Goal: Information Seeking & Learning: Learn about a topic

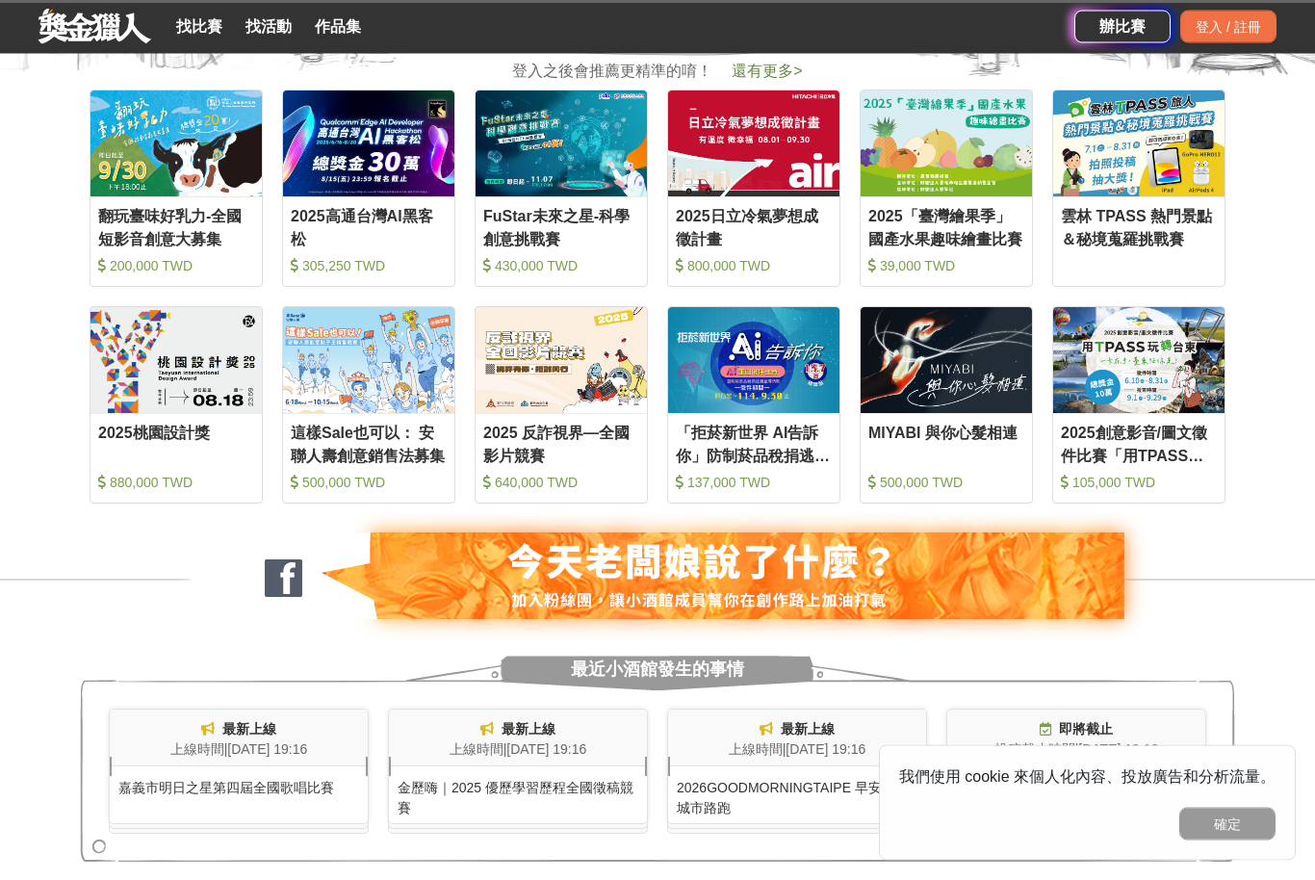
scroll to position [1012, 0]
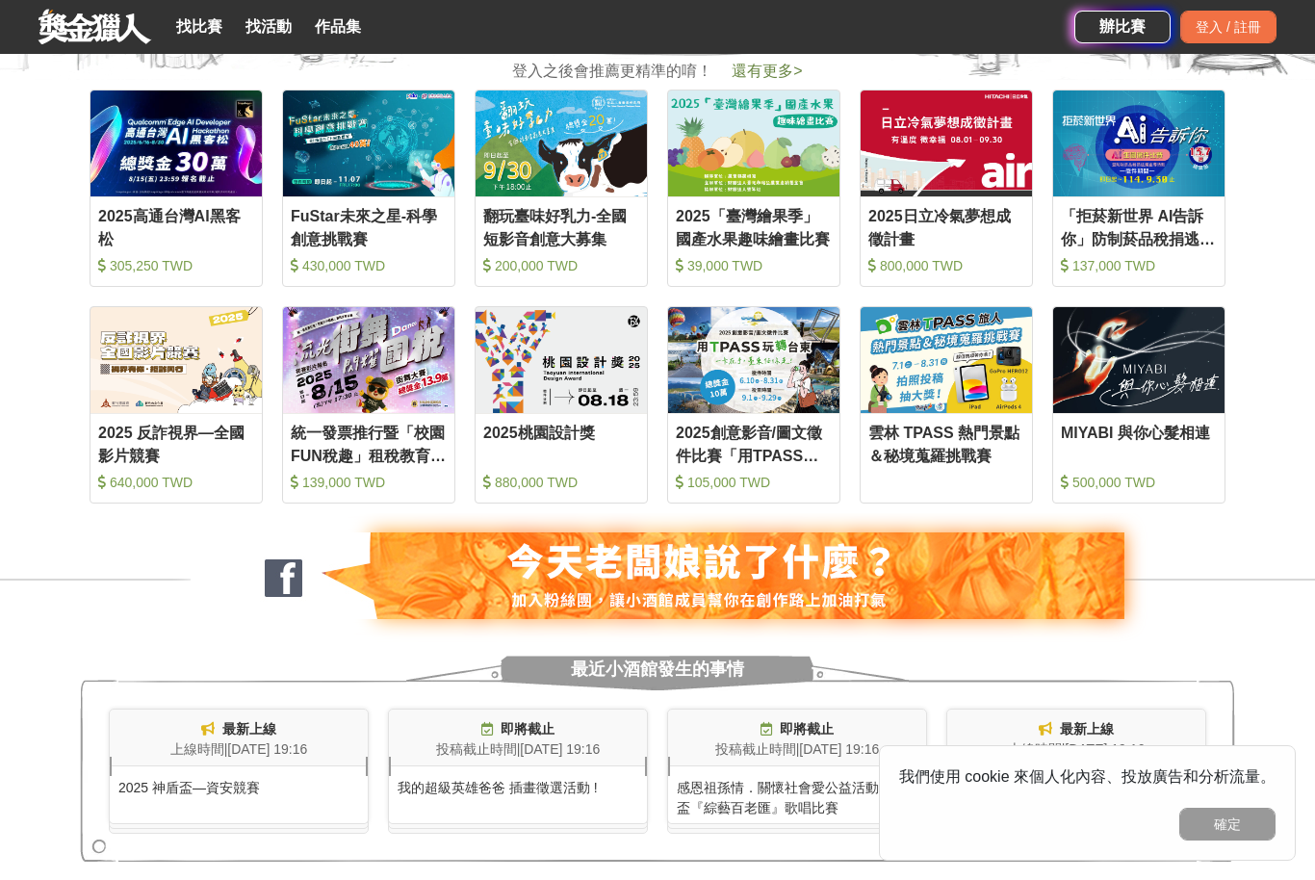
click at [1229, 27] on div "登入 / 註冊" at bounding box center [1228, 27] width 96 height 33
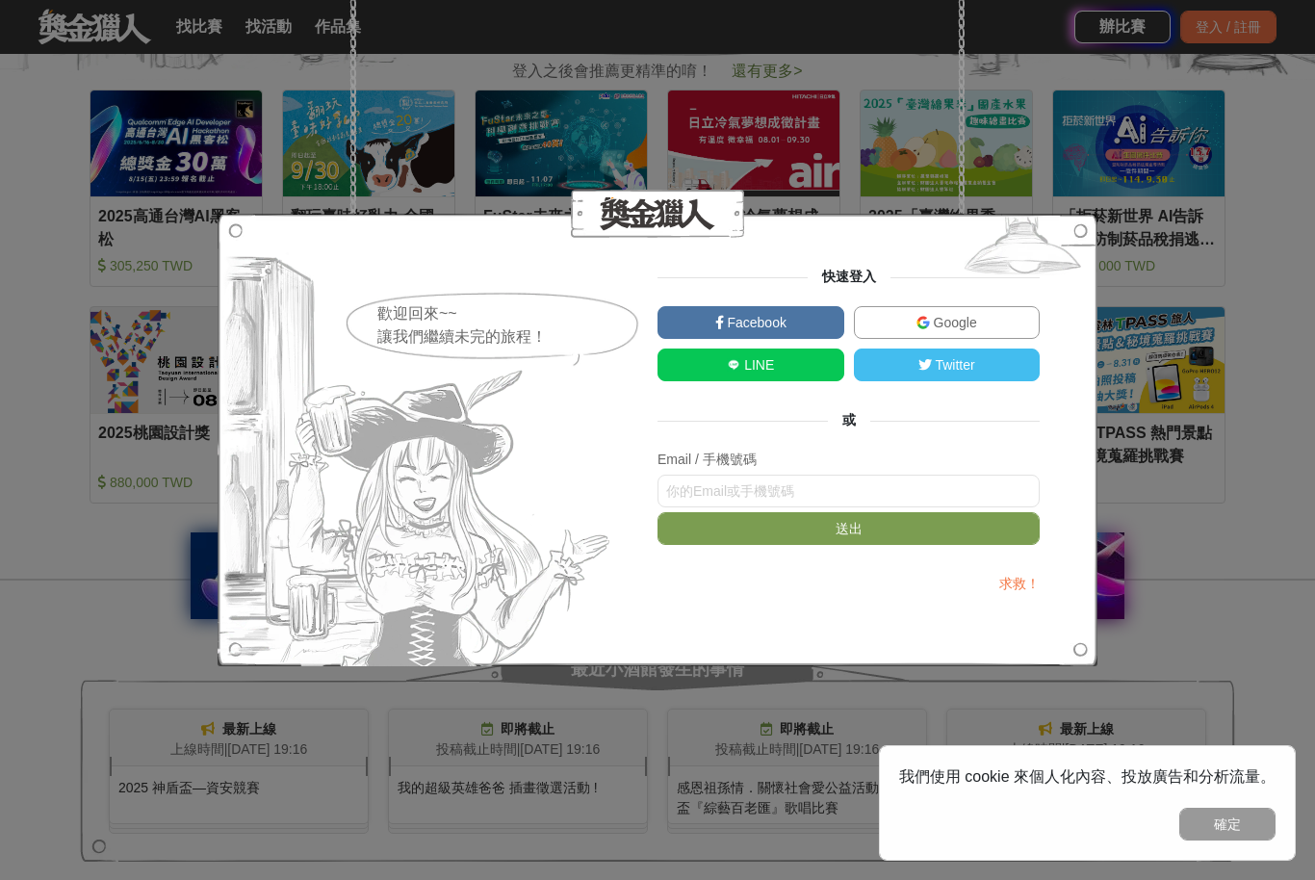
click at [963, 339] on link "Google" at bounding box center [947, 322] width 187 height 33
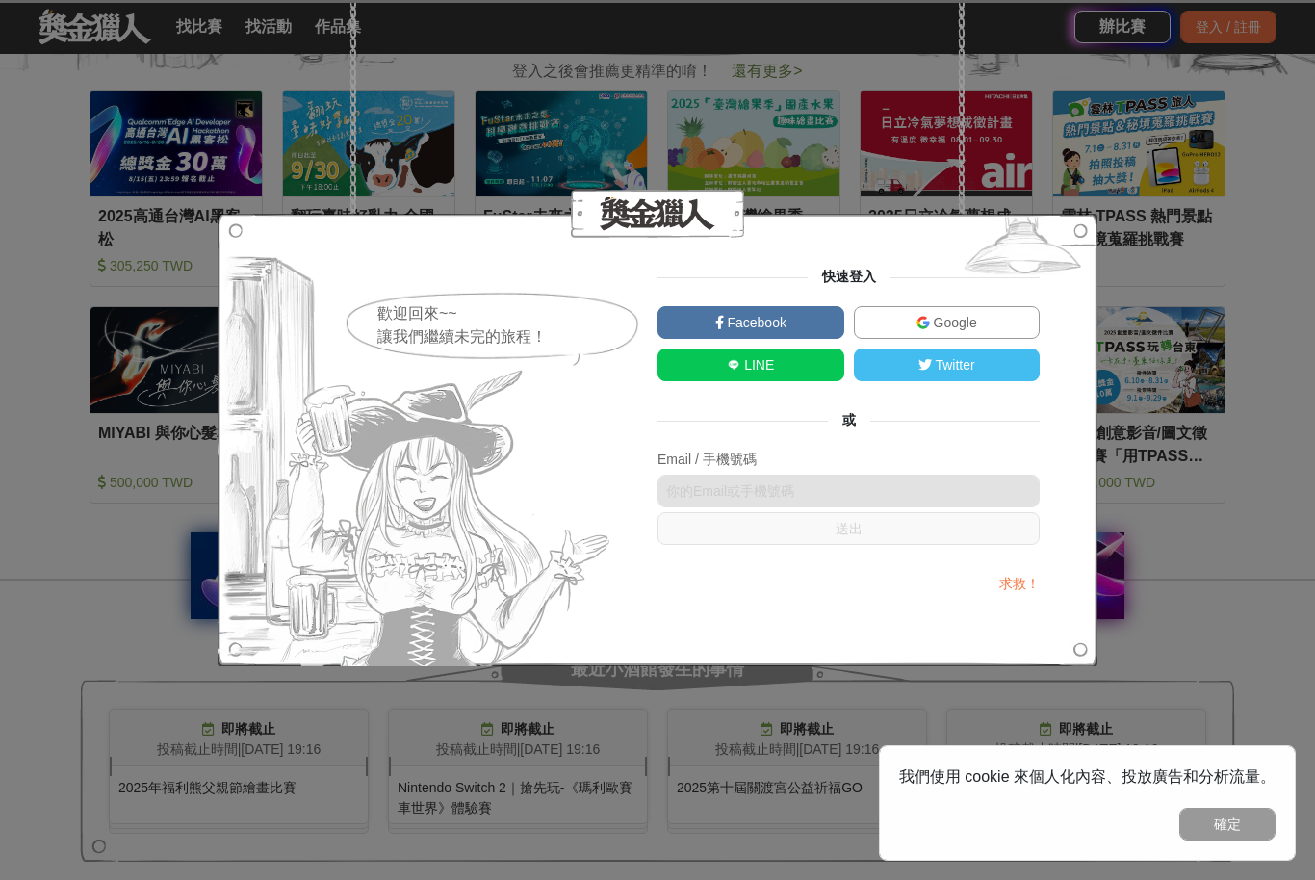
scroll to position [1044, 0]
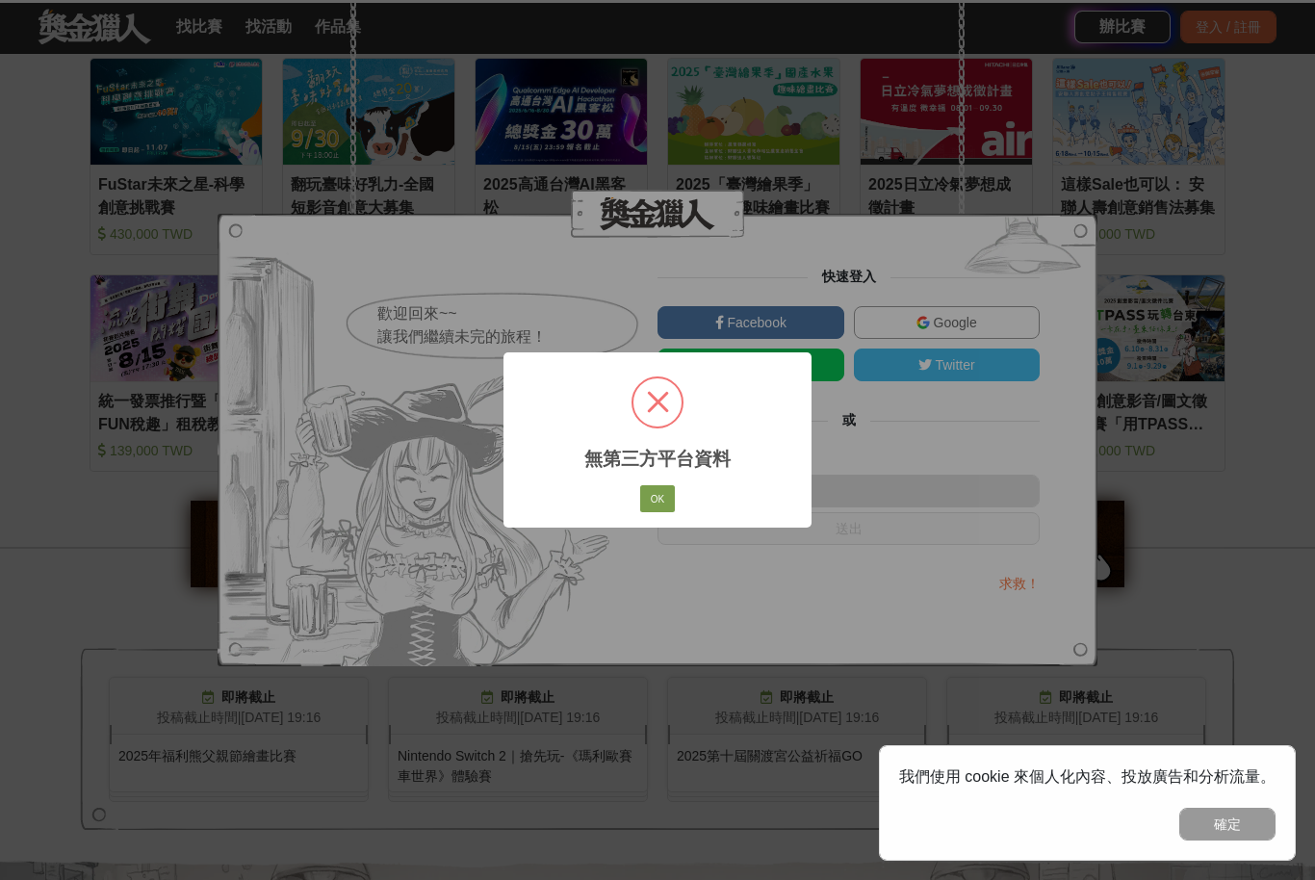
click at [656, 508] on button "OK" at bounding box center [657, 498] width 35 height 27
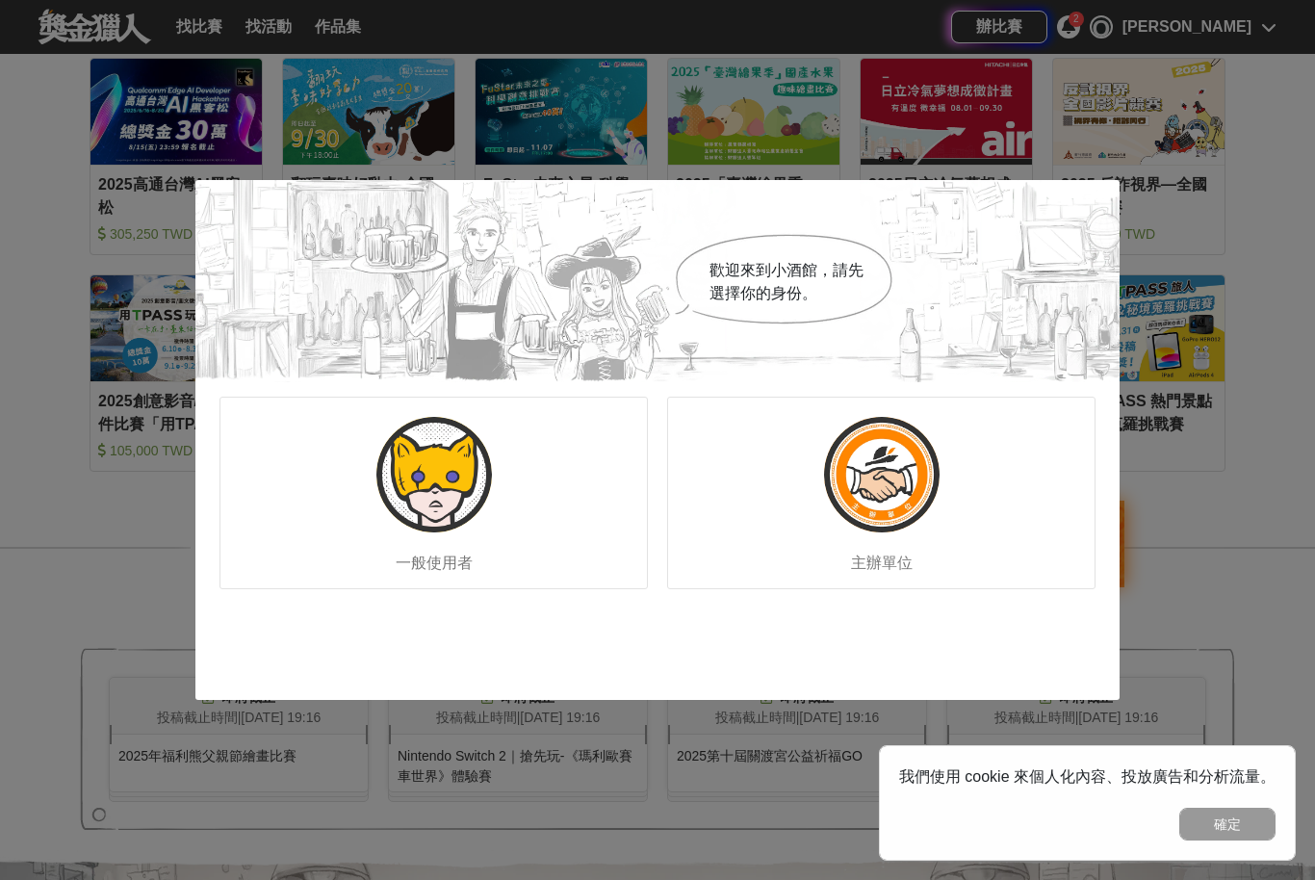
click at [535, 484] on div "一般使用者" at bounding box center [433, 493] width 428 height 193
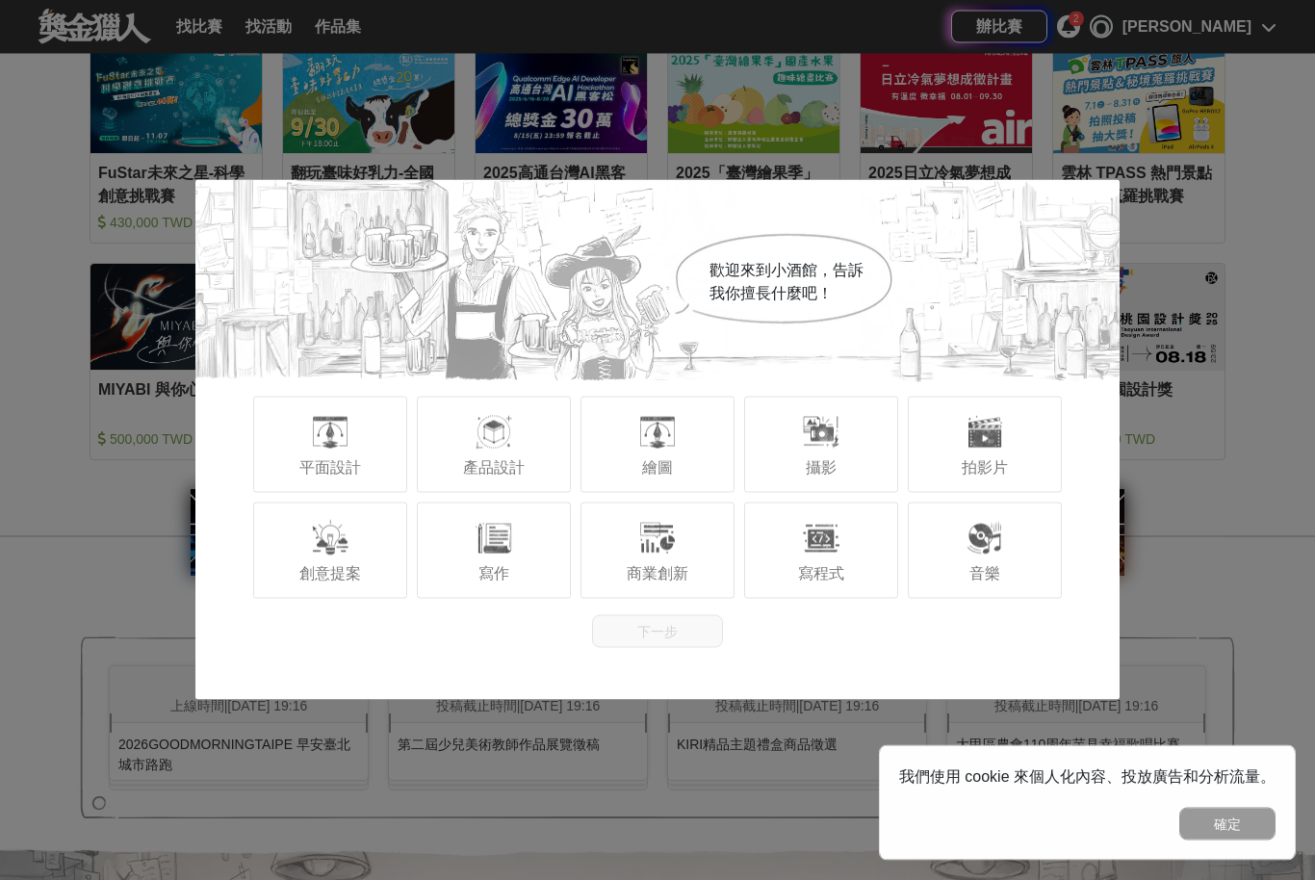
scroll to position [1055, 0]
click at [809, 581] on span "寫程式" at bounding box center [821, 573] width 46 height 16
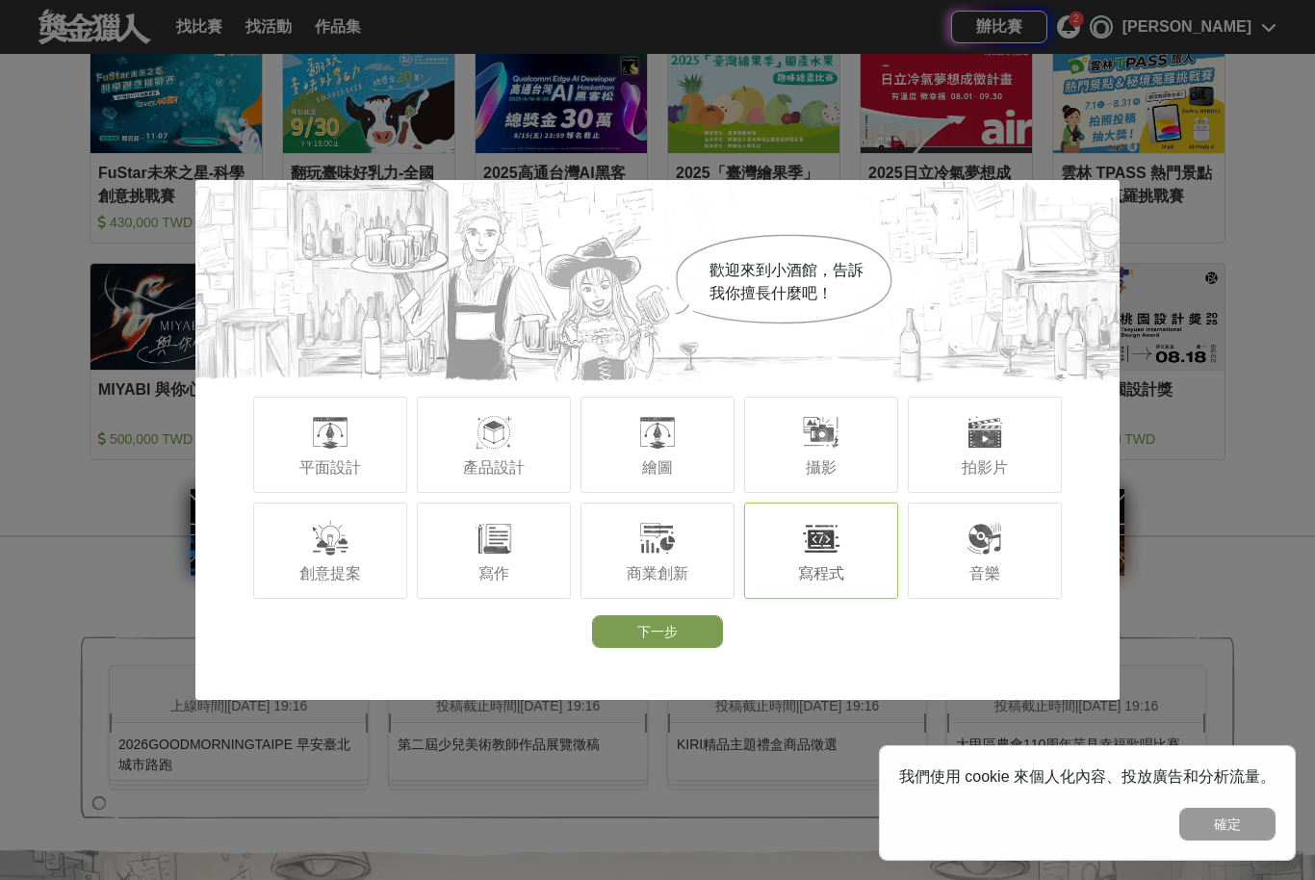
click at [671, 476] on span "繪圖" at bounding box center [657, 467] width 31 height 16
click at [836, 451] on div at bounding box center [821, 432] width 39 height 39
click at [683, 581] on span "商業創新" at bounding box center [658, 573] width 62 height 16
click at [486, 557] on div at bounding box center [494, 538] width 39 height 39
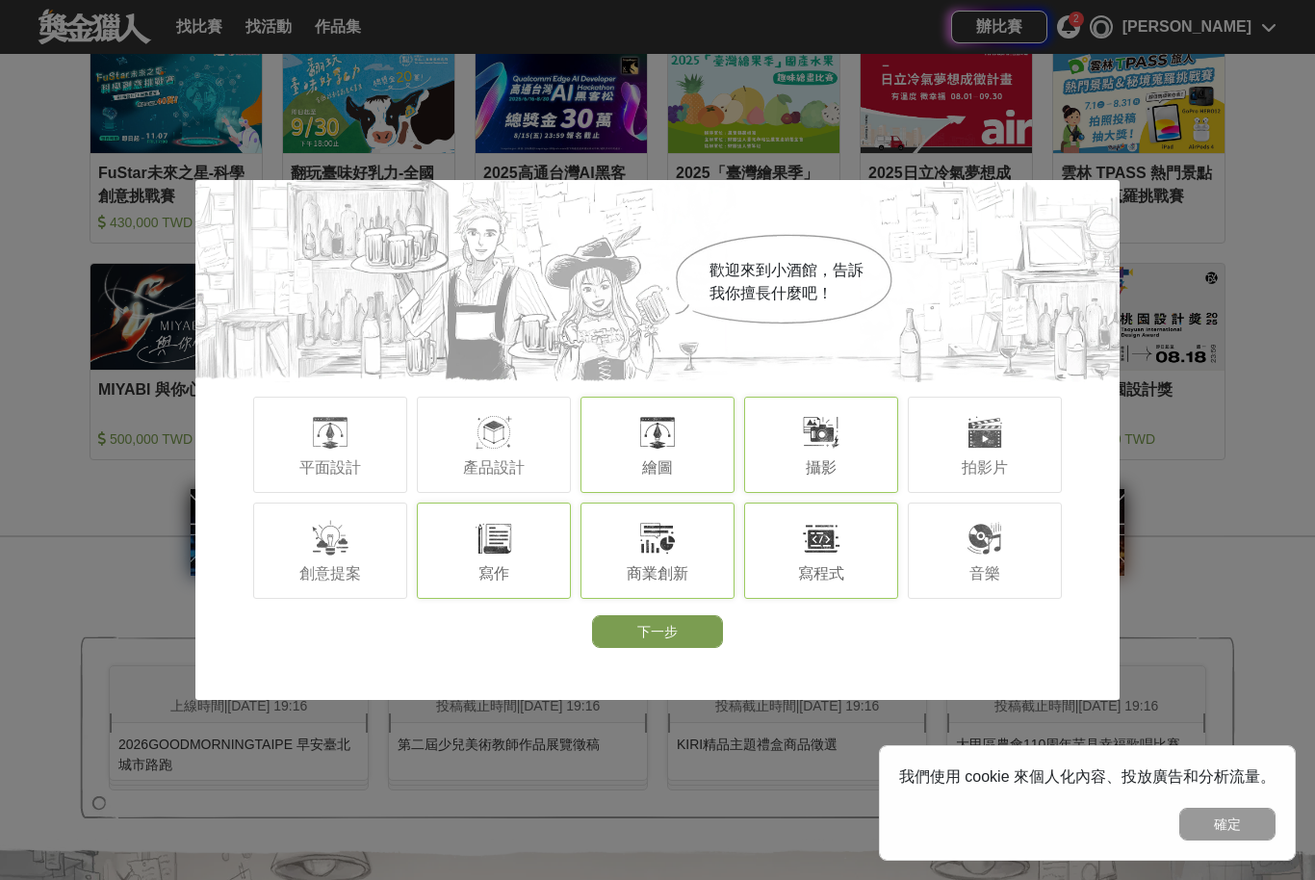
click at [355, 581] on span "創意提案" at bounding box center [330, 573] width 62 height 16
click at [689, 648] on button "下一步" at bounding box center [657, 631] width 131 height 33
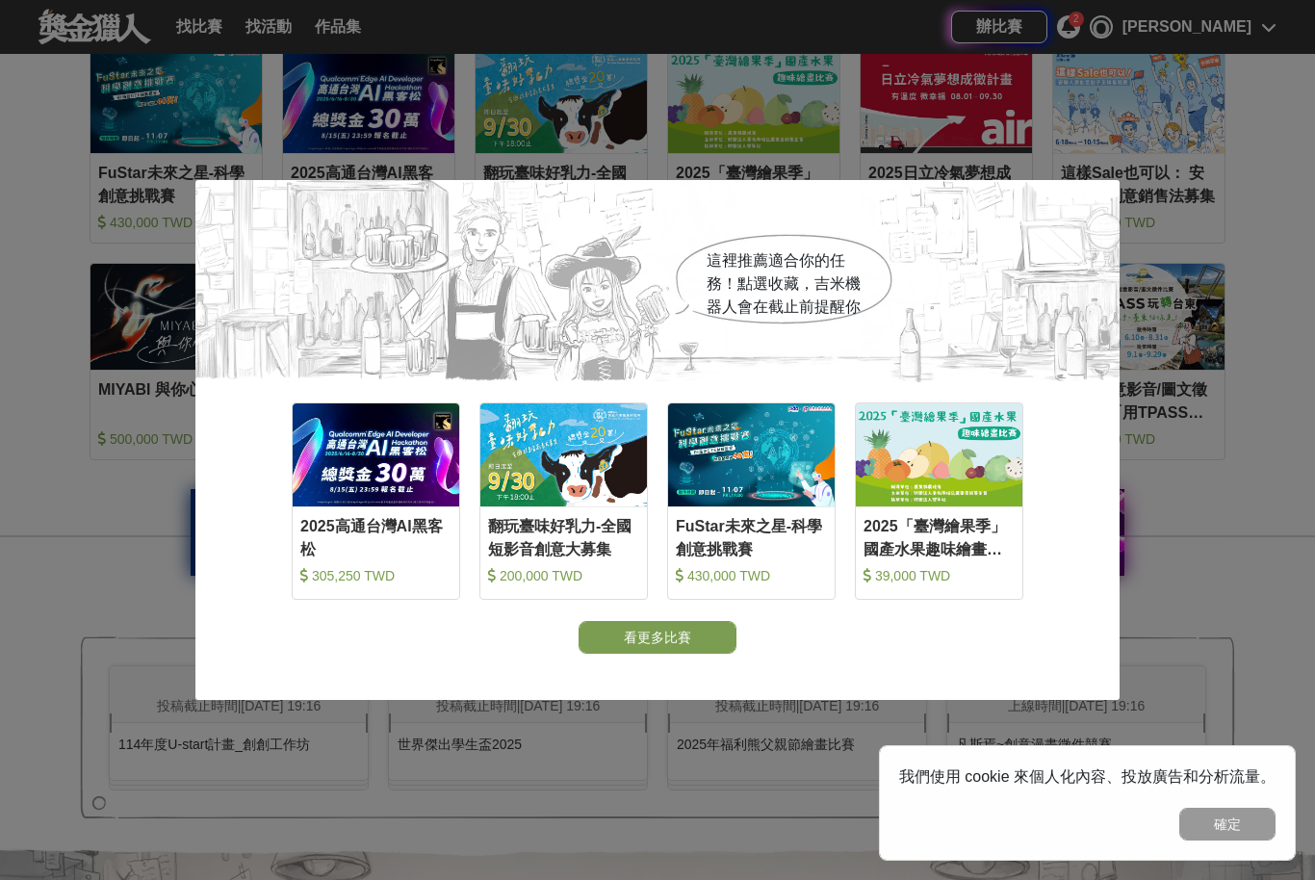
click at [656, 654] on button "看更多比賽" at bounding box center [658, 637] width 158 height 33
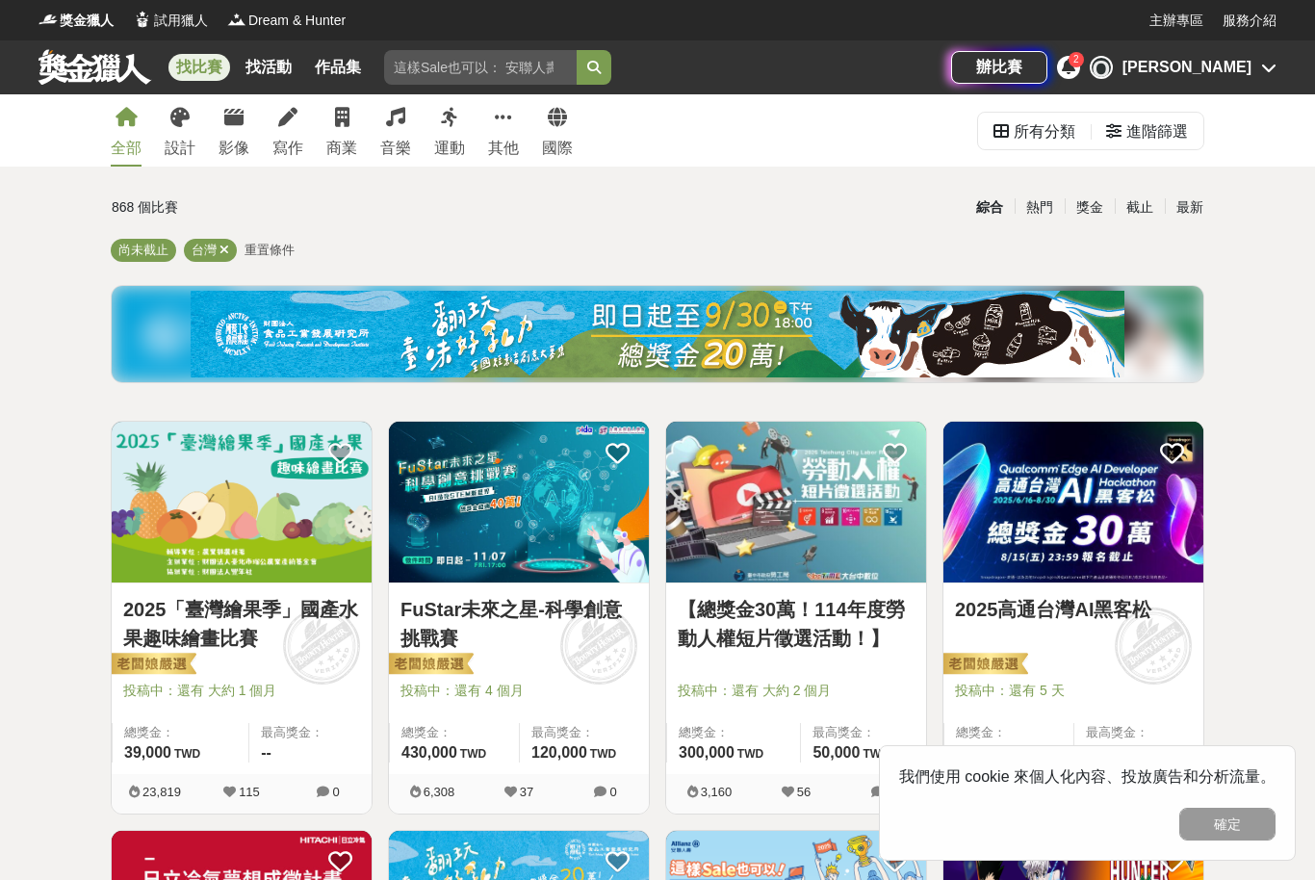
click at [1117, 146] on div "進階篩選" at bounding box center [1147, 132] width 82 height 39
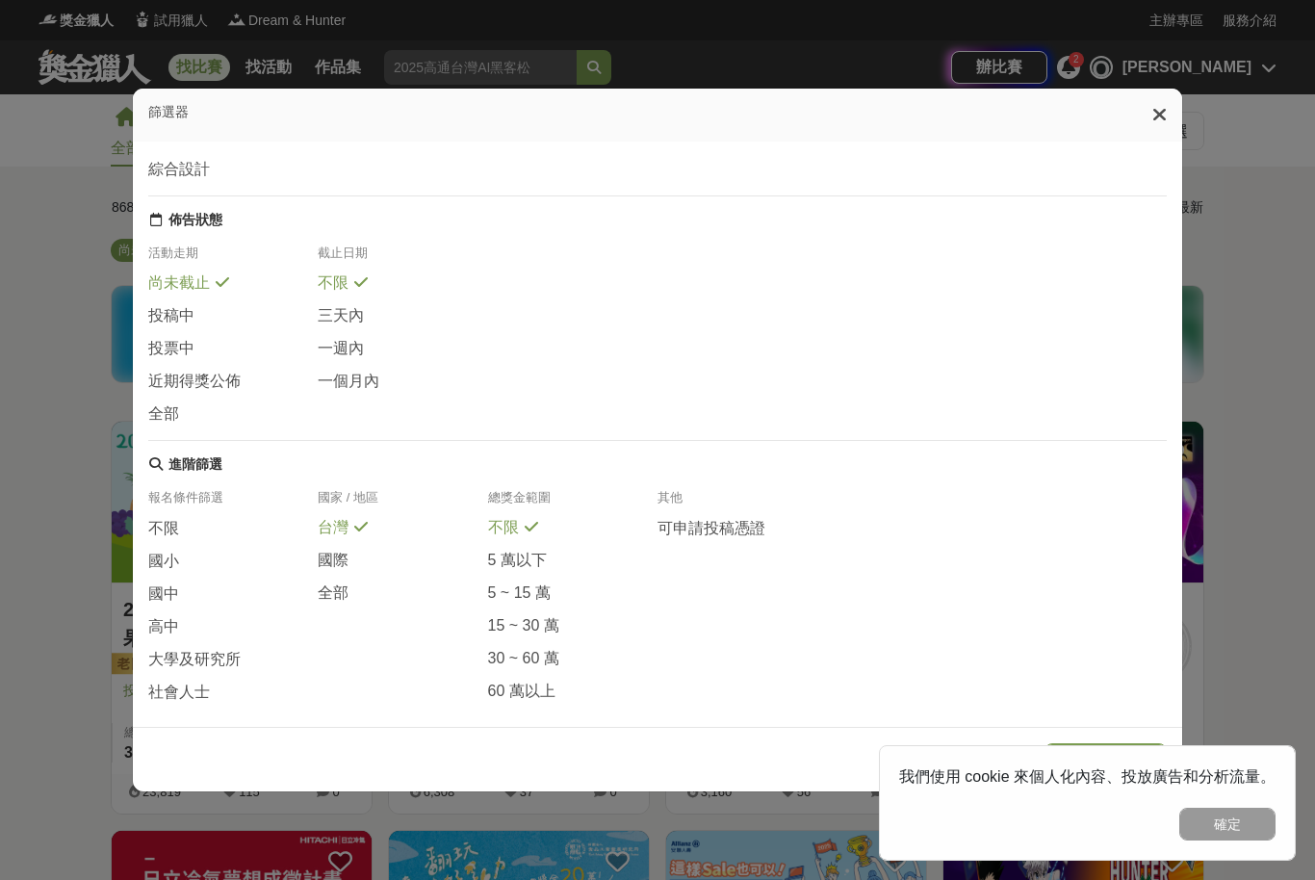
scroll to position [156, 0]
click at [209, 667] on span "大學及研究所" at bounding box center [194, 662] width 92 height 20
click at [1272, 321] on div "篩選器 所有分類 設計比賽 繪畫比賽 平面設計比賽 產品設計比賽 綜合設計 影像比賽 攝影比賽 影片比賽 寫作比賽 文學獎 創意寫作 商業競賽 企劃競賽 創業…" at bounding box center [657, 440] width 1315 height 880
click at [1294, 476] on div "篩選器 所有分類 設計比賽 繪畫比賽 平面設計比賽 產品設計比賽 綜合設計 影像比賽 攝影比賽 影片比賽 寫作比賽 文學獎 創意寫作 商業競賽 企劃競賽 創業…" at bounding box center [657, 440] width 1315 height 880
click at [1240, 824] on button "確定" at bounding box center [1227, 824] width 96 height 33
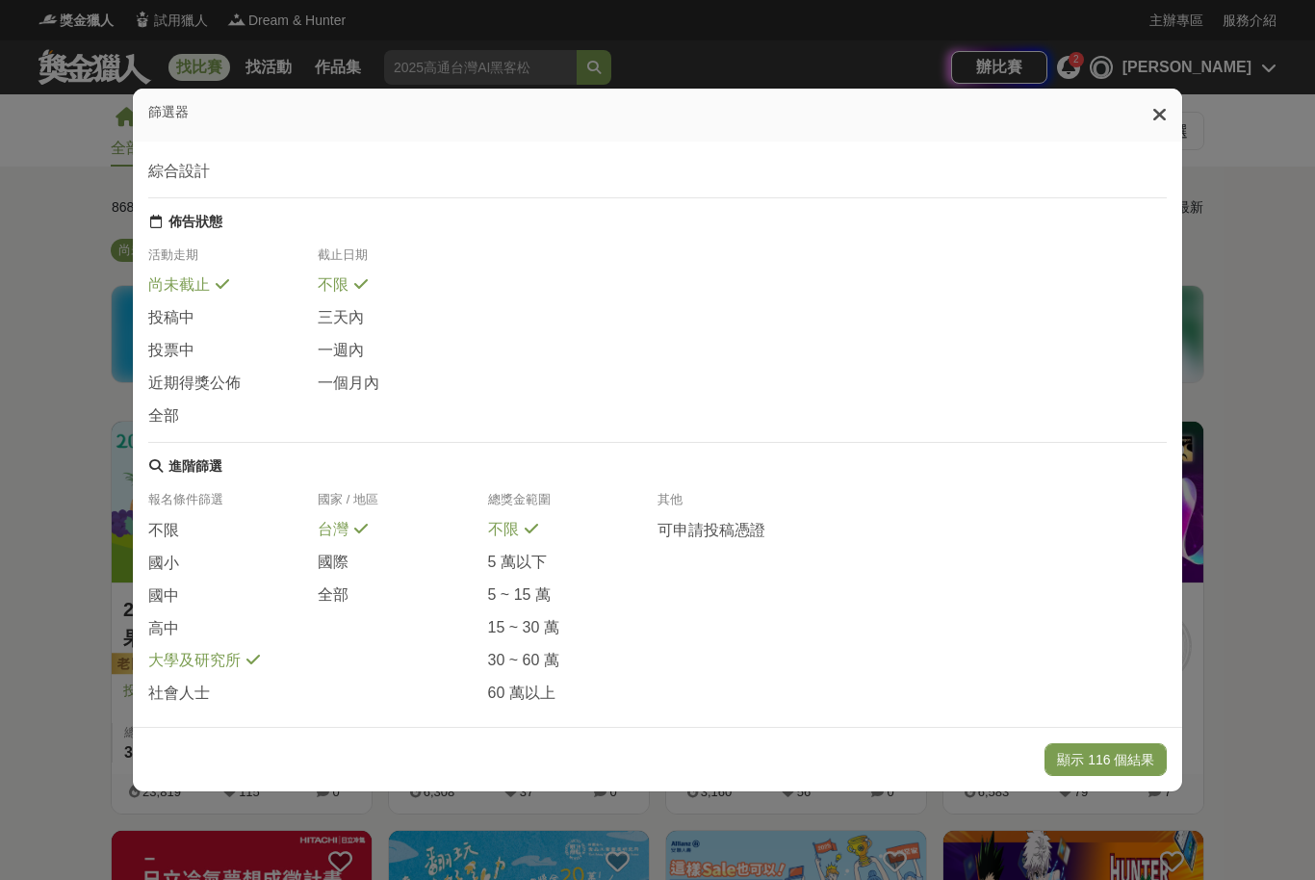
click at [1143, 776] on button "顯示 116 個結果" at bounding box center [1105, 759] width 122 height 33
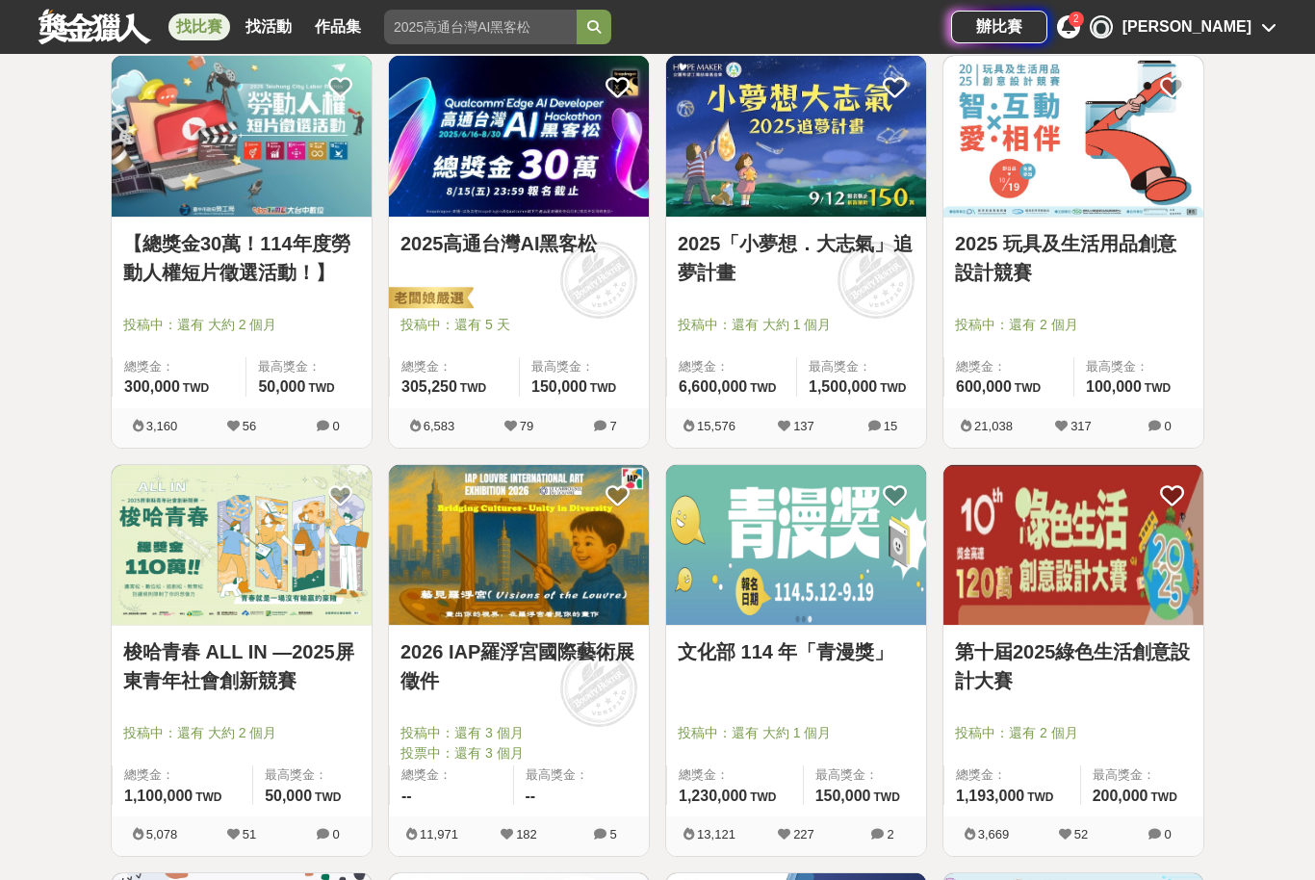
scroll to position [376, 0]
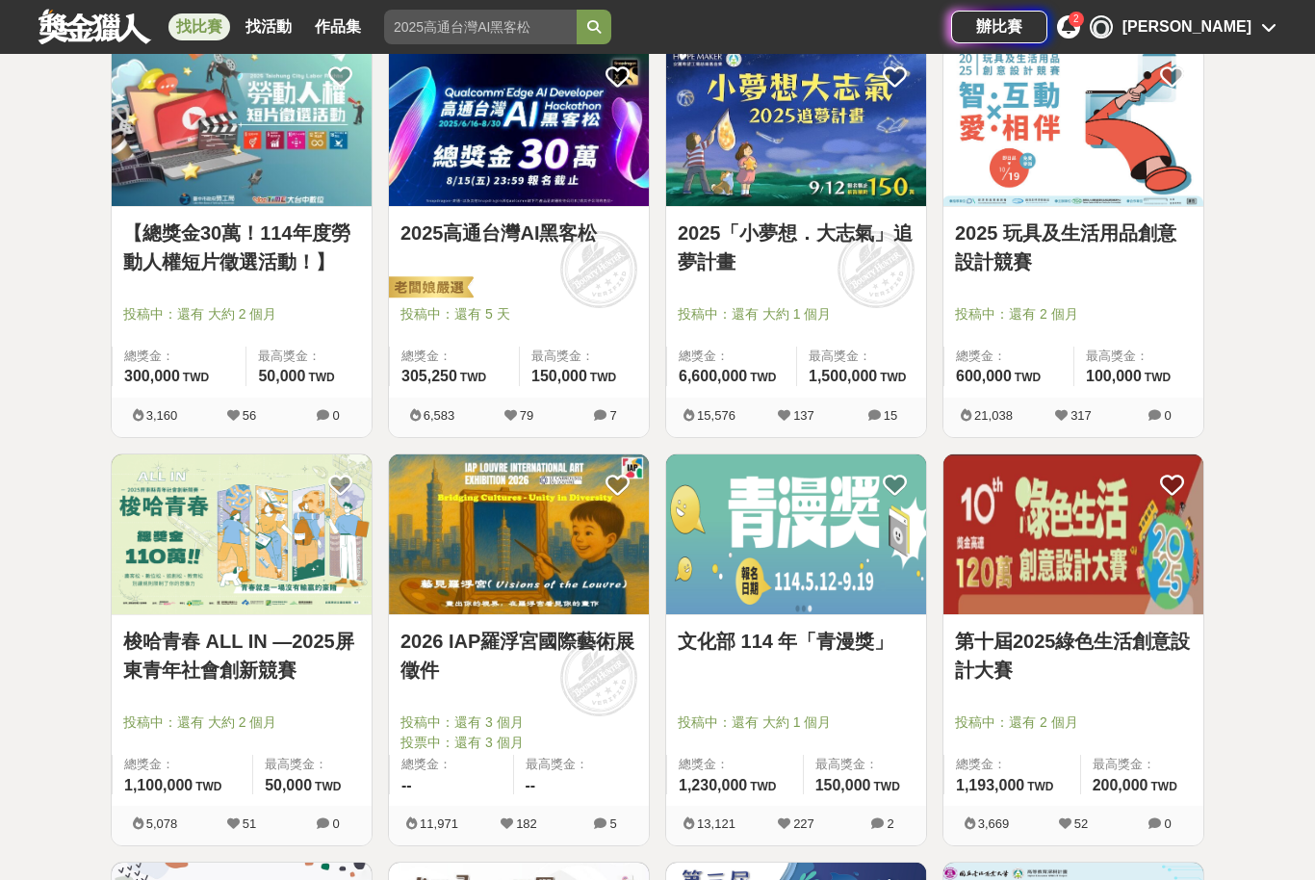
click at [604, 195] on img at bounding box center [519, 125] width 260 height 161
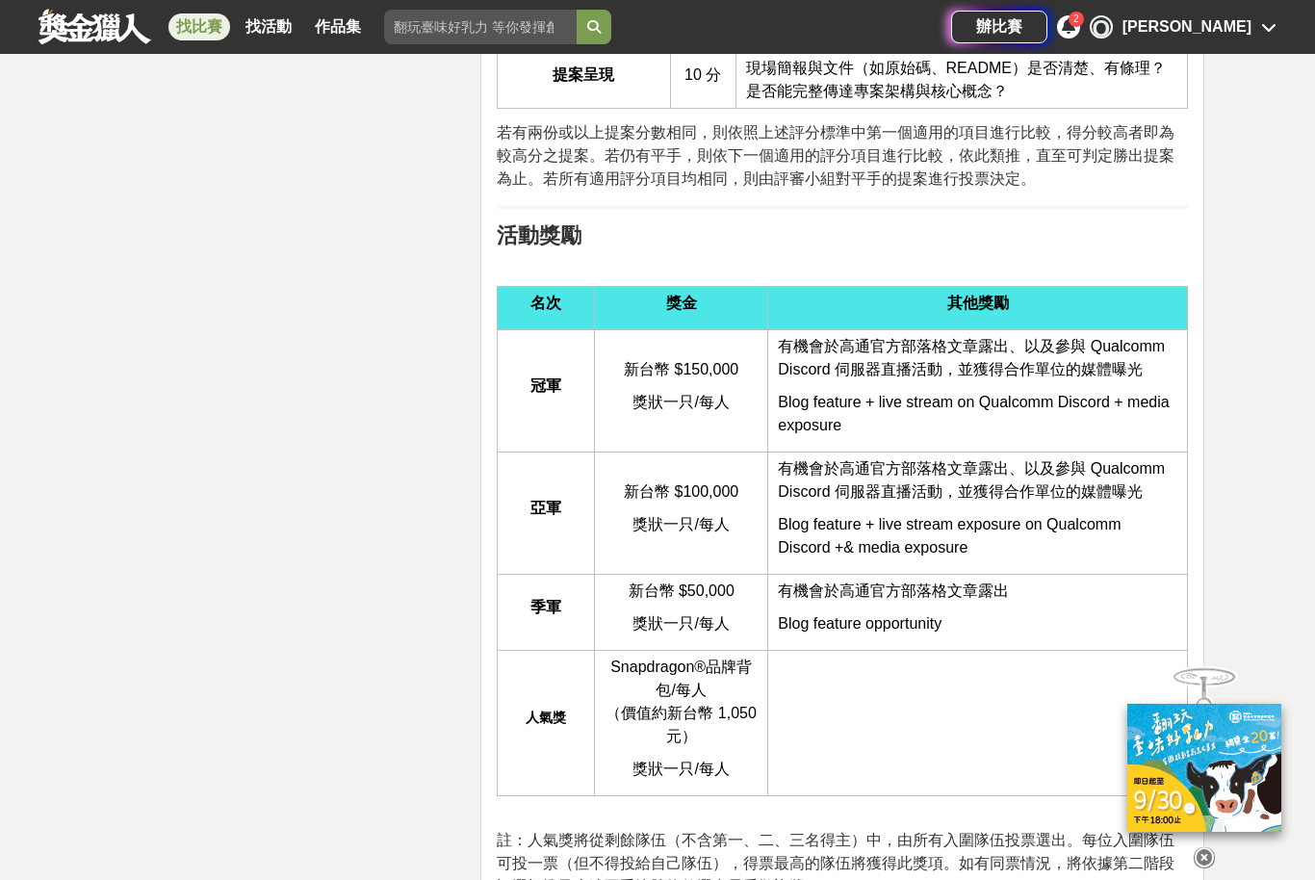
scroll to position [5755, 0]
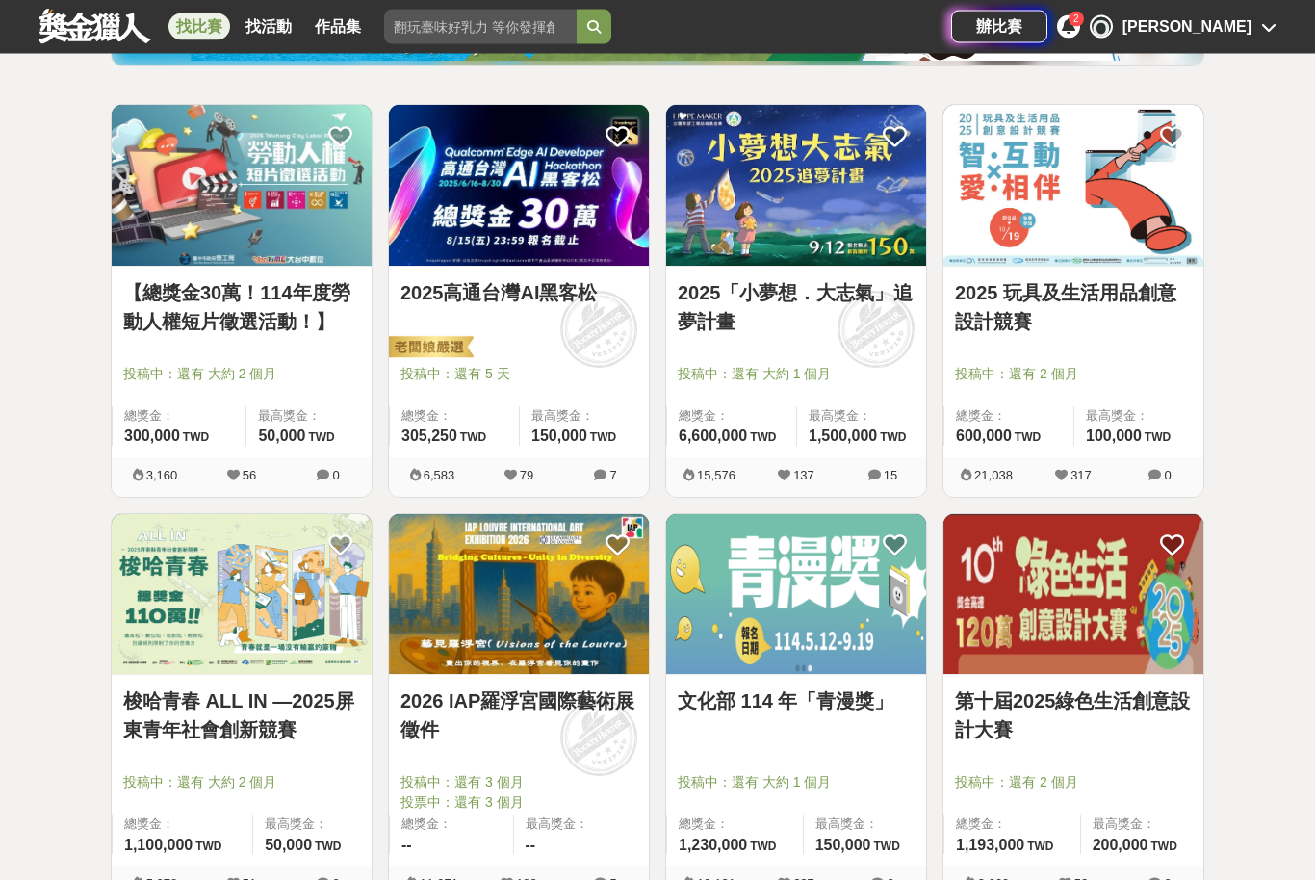
scroll to position [318, 0]
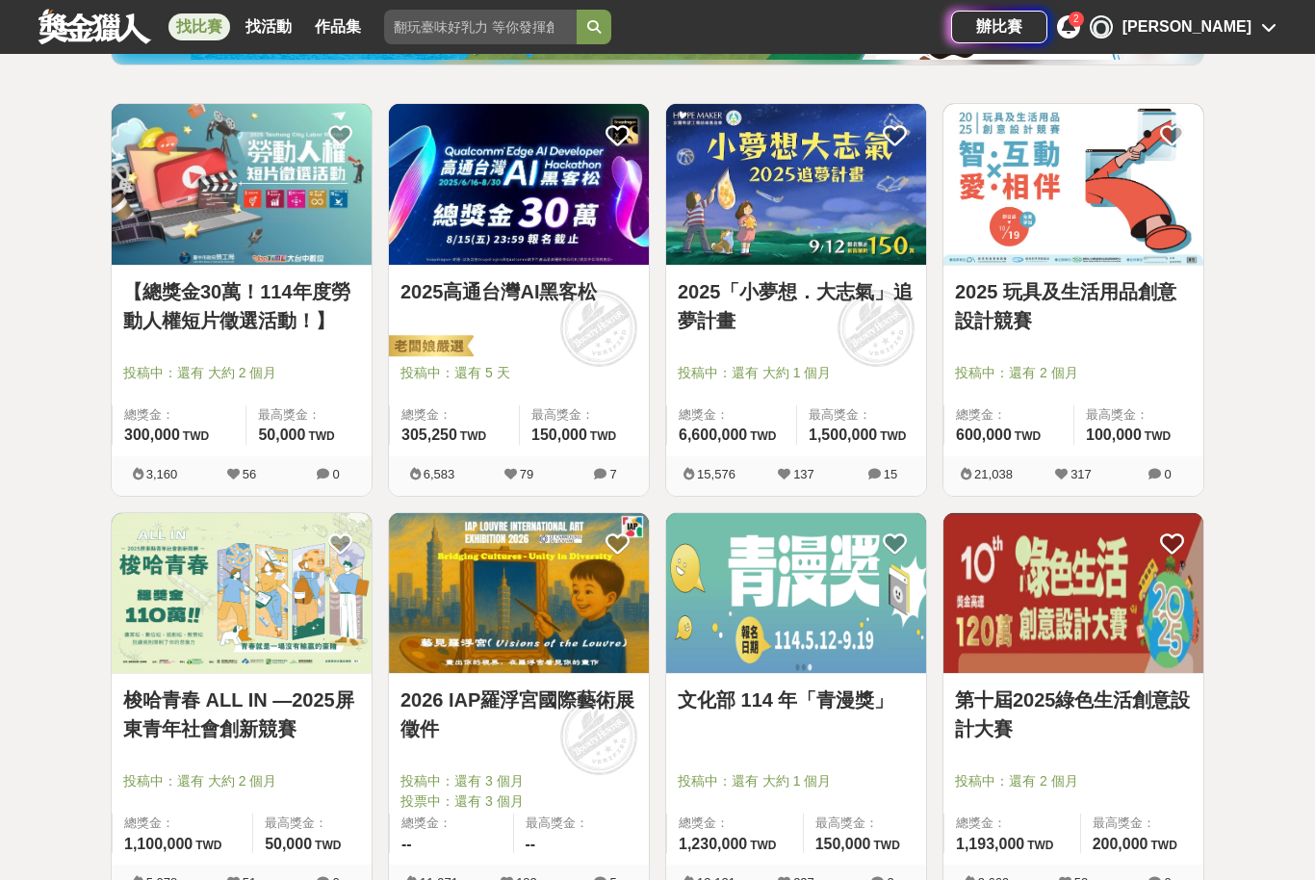
click at [871, 210] on img at bounding box center [796, 184] width 260 height 161
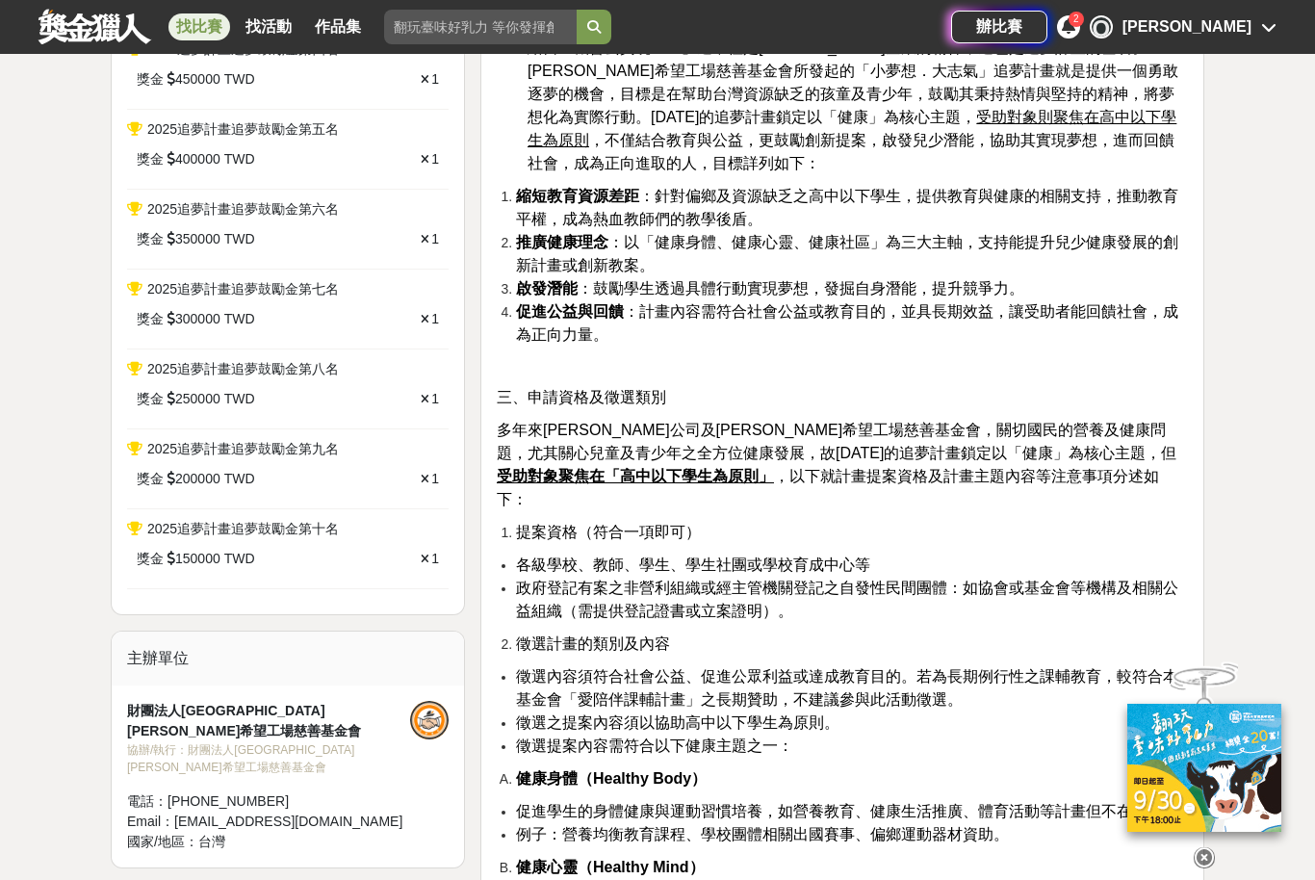
scroll to position [824, 0]
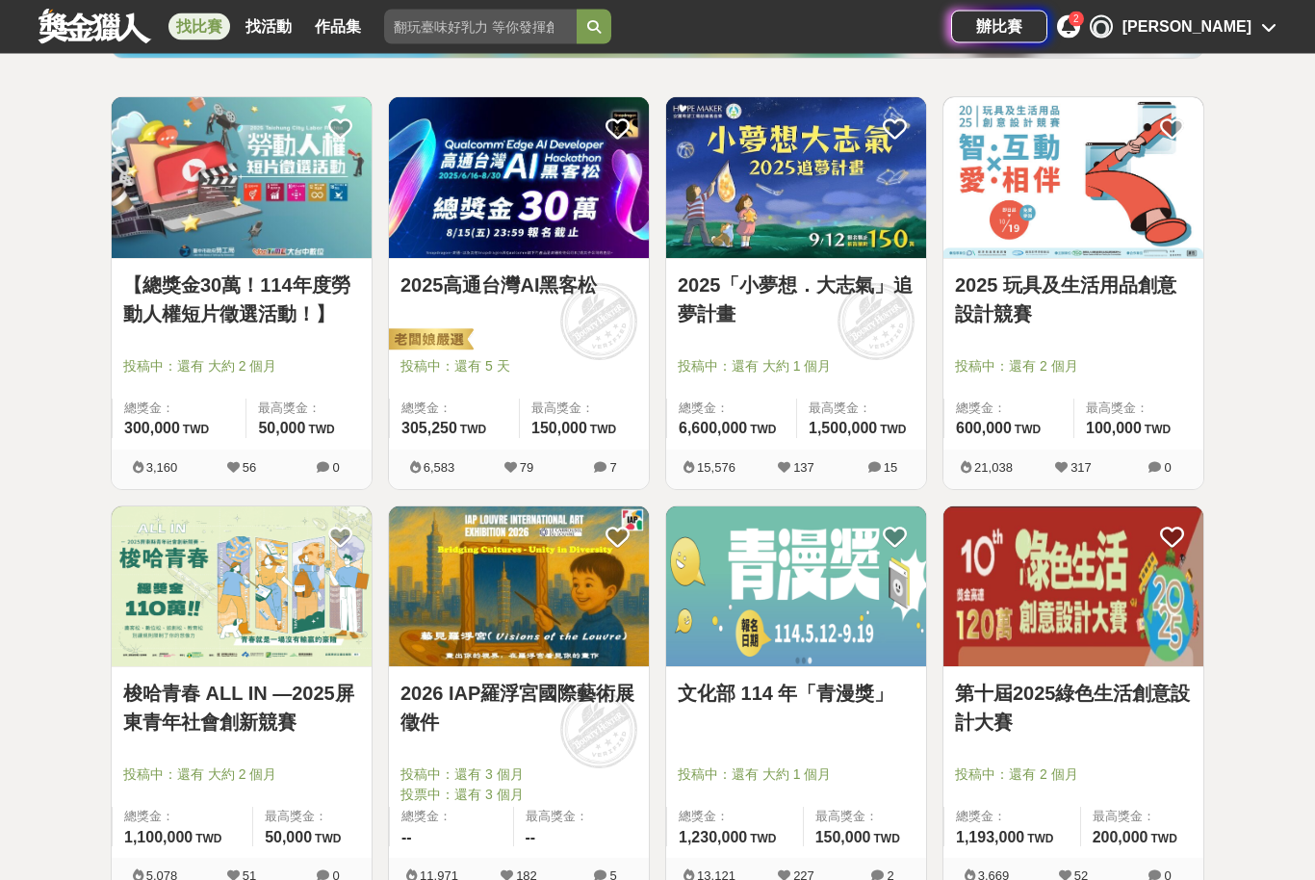
scroll to position [324, 0]
click at [248, 325] on link "【總獎金30萬！114年度勞動人權短片徵選活動！】" at bounding box center [241, 300] width 237 height 58
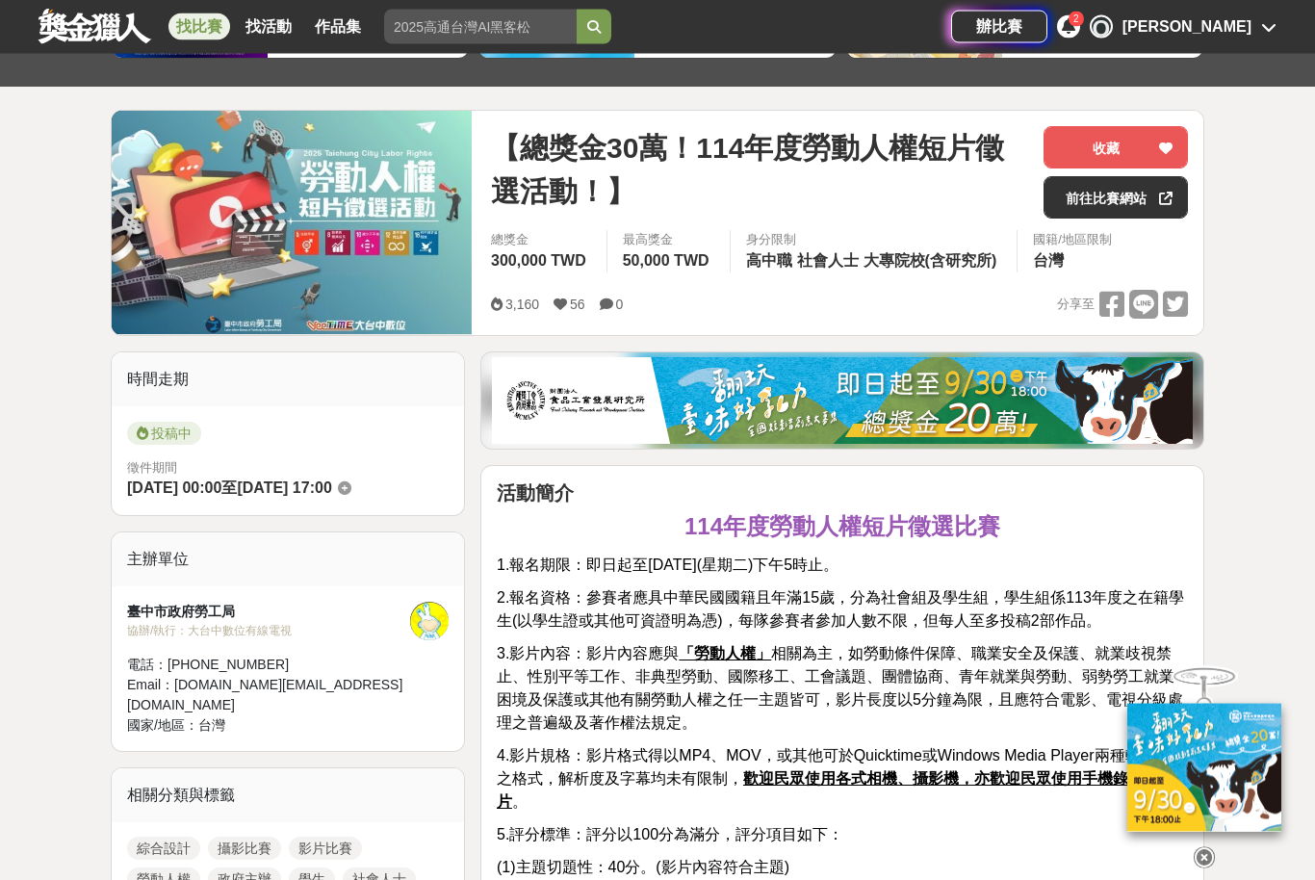
scroll to position [190, 0]
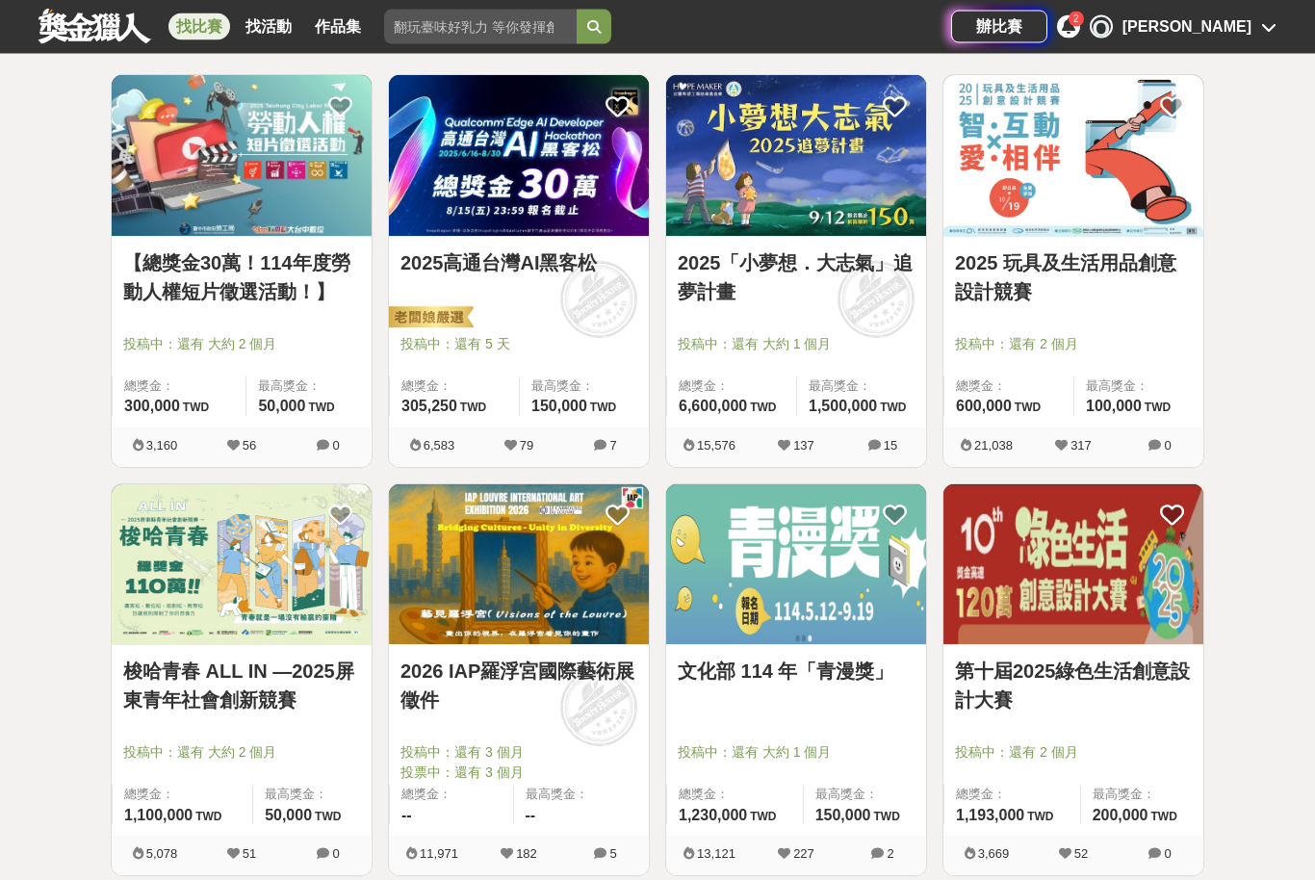
scroll to position [347, 0]
click at [1108, 280] on link "2025 玩具及生活用品創意設計競賽" at bounding box center [1073, 277] width 237 height 58
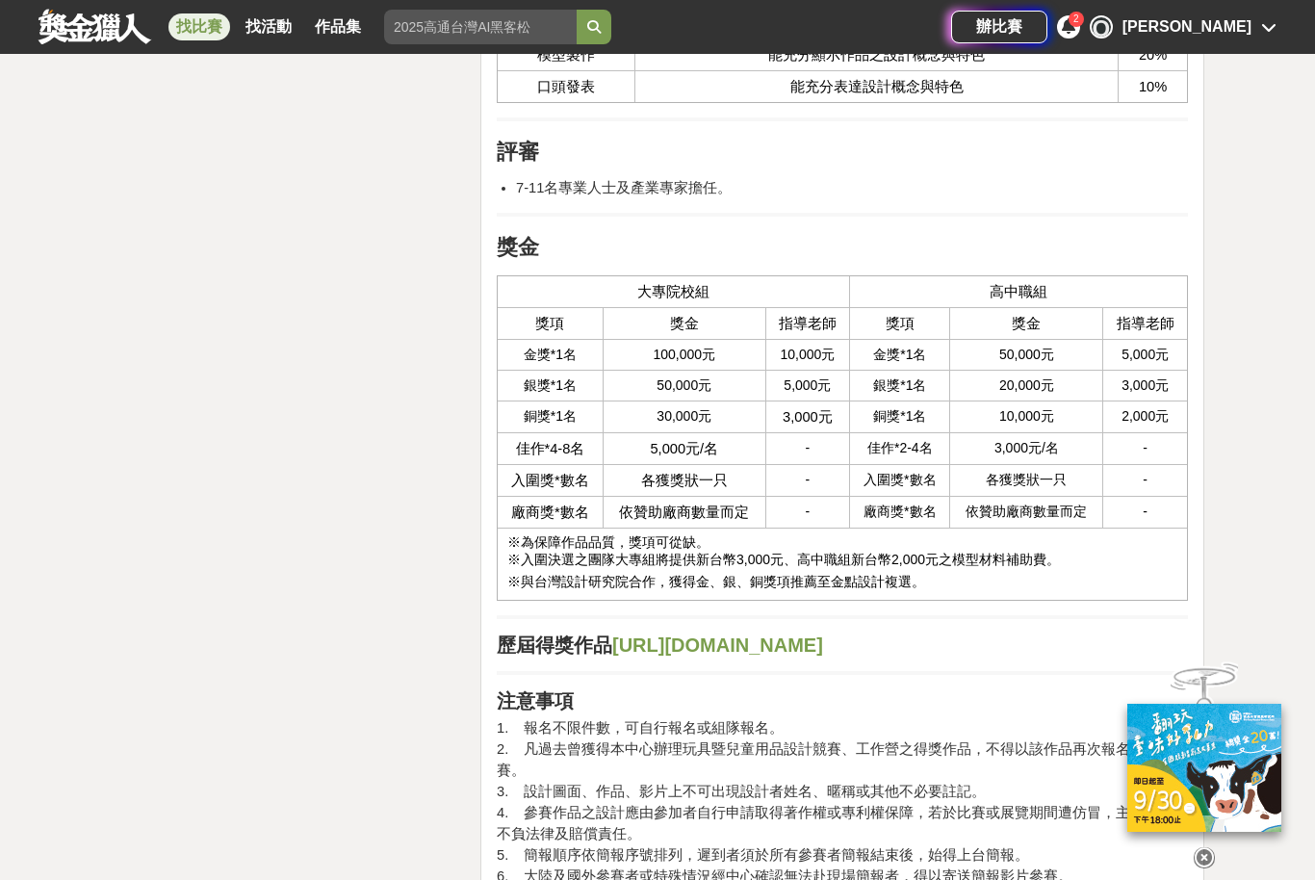
scroll to position [4103, 0]
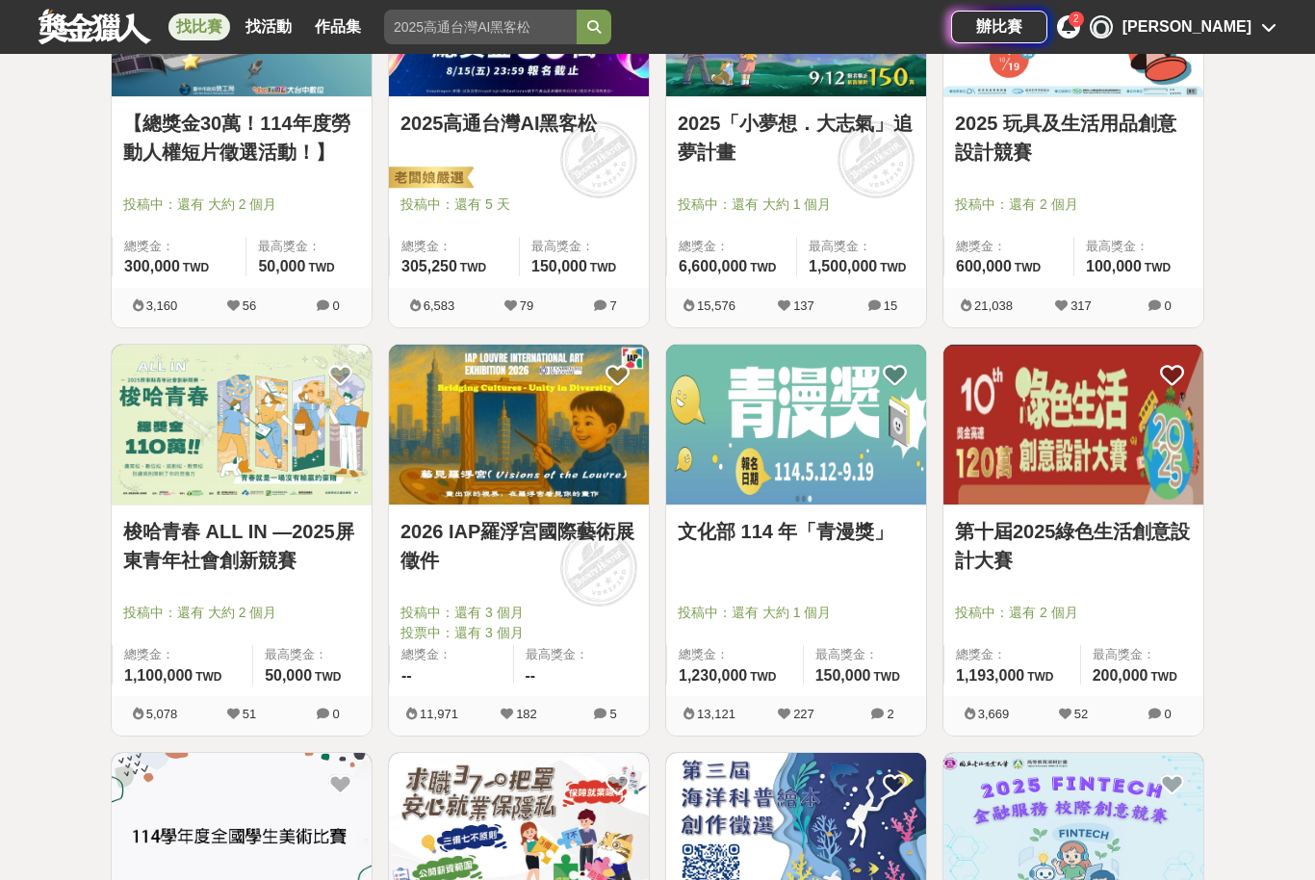
scroll to position [489, 0]
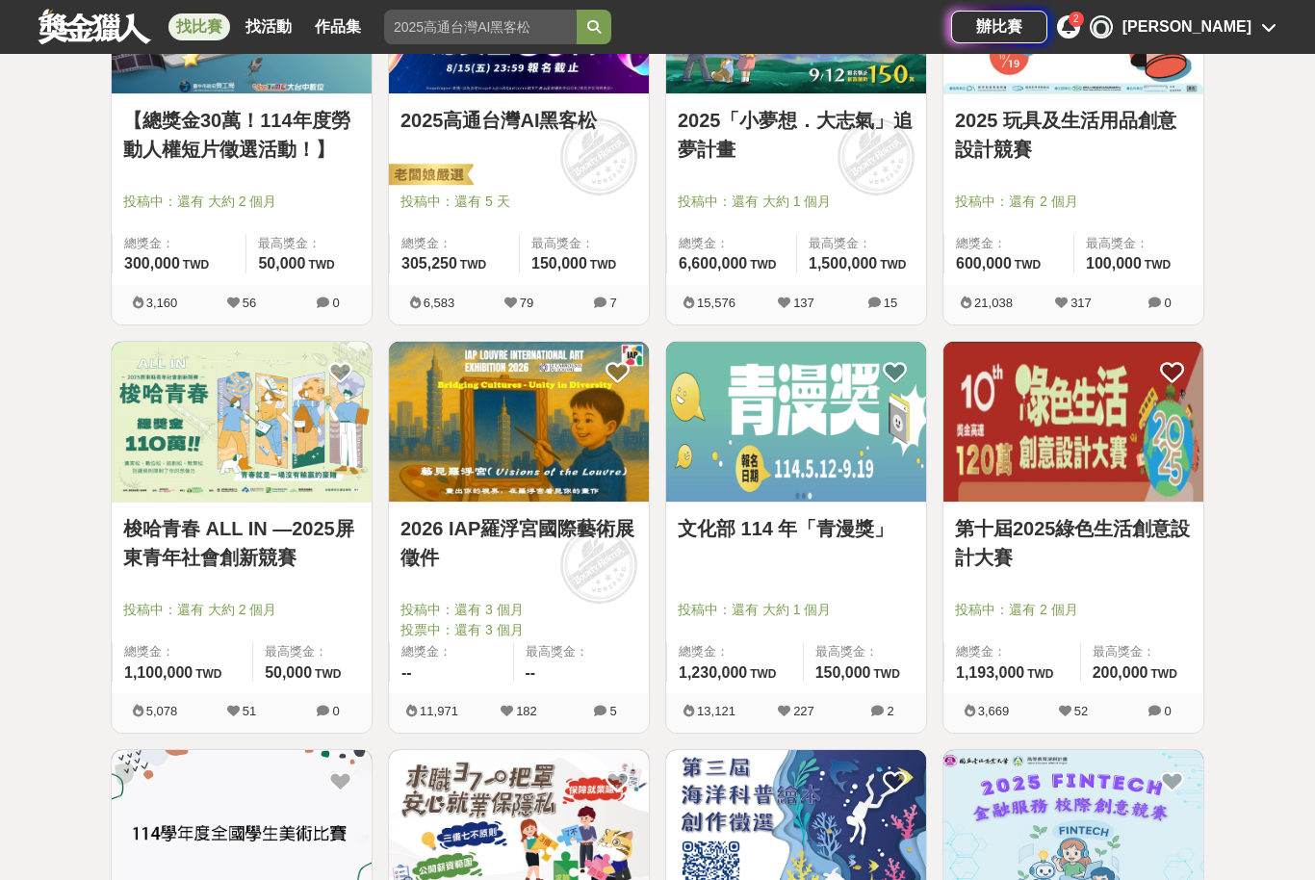
click at [575, 447] on img at bounding box center [519, 422] width 260 height 161
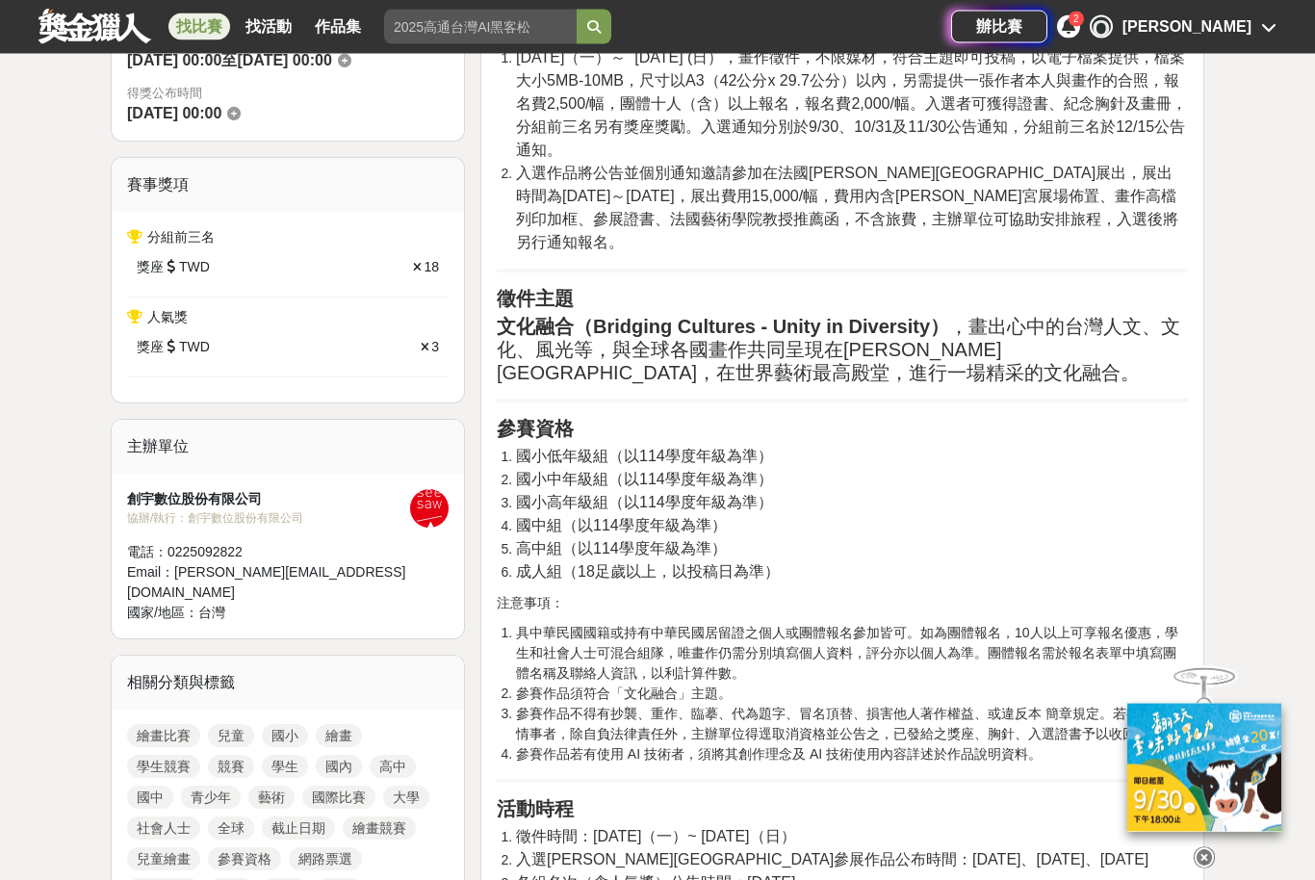
scroll to position [895, 0]
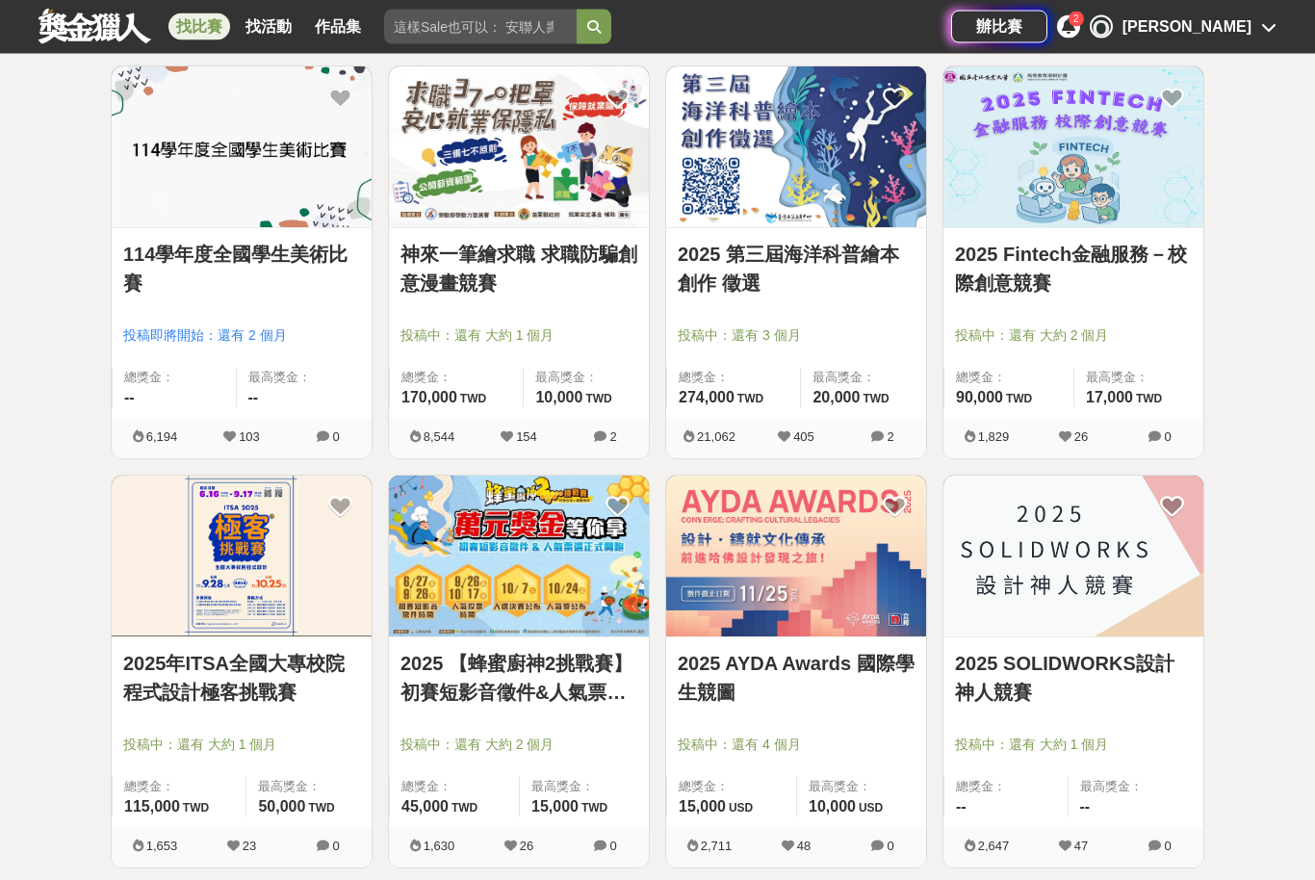
scroll to position [1173, 0]
click at [297, 552] on img at bounding box center [242, 556] width 260 height 161
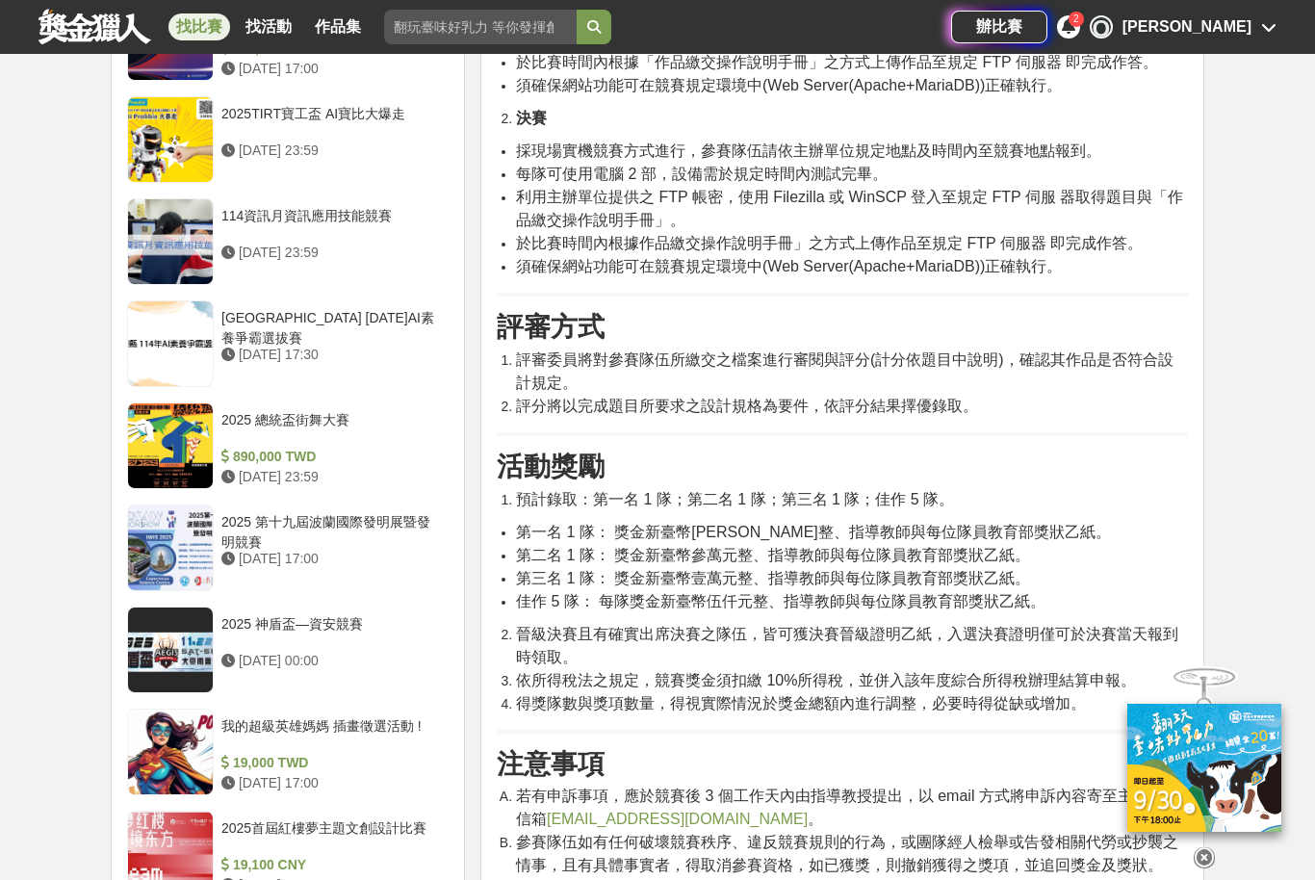
scroll to position [2007, 0]
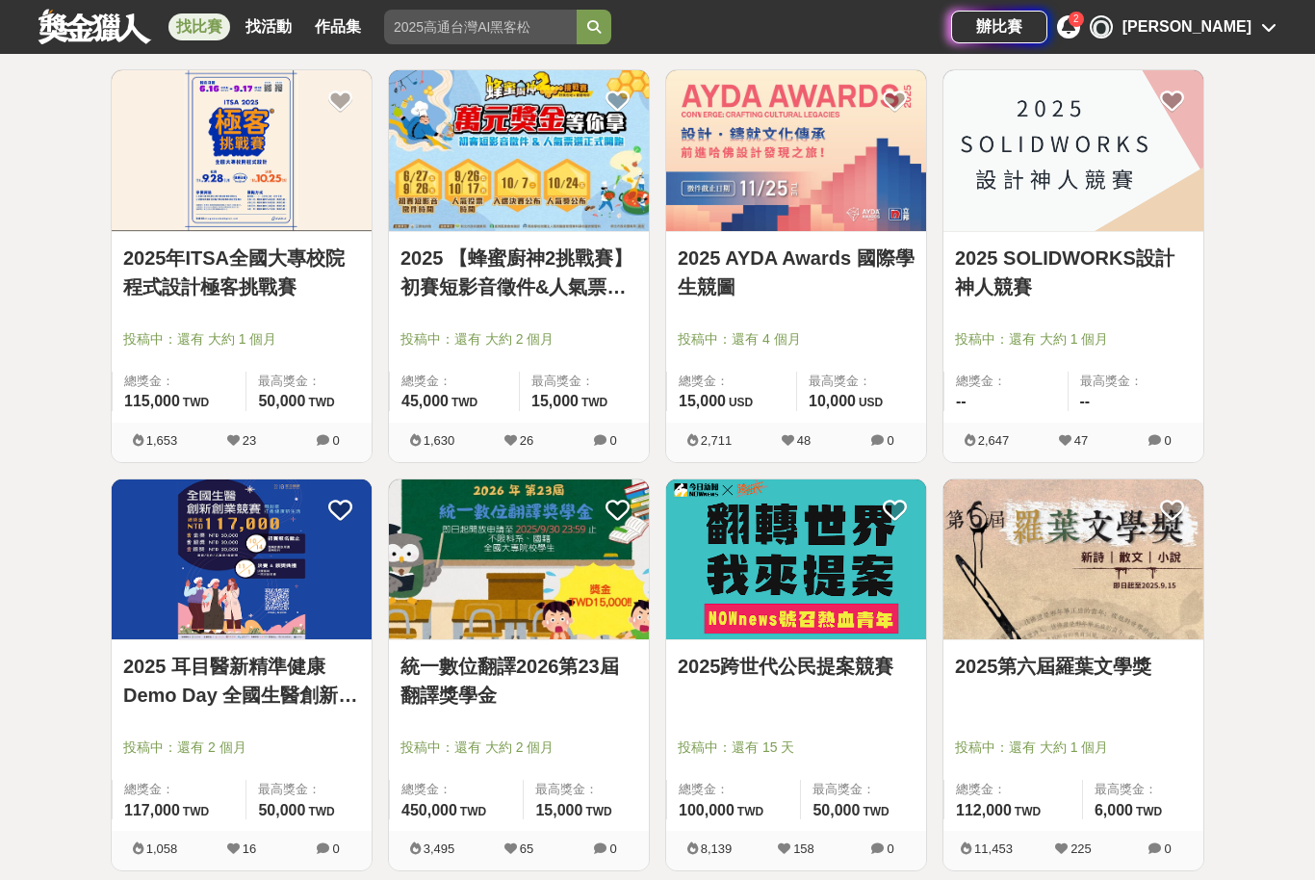
scroll to position [1581, 0]
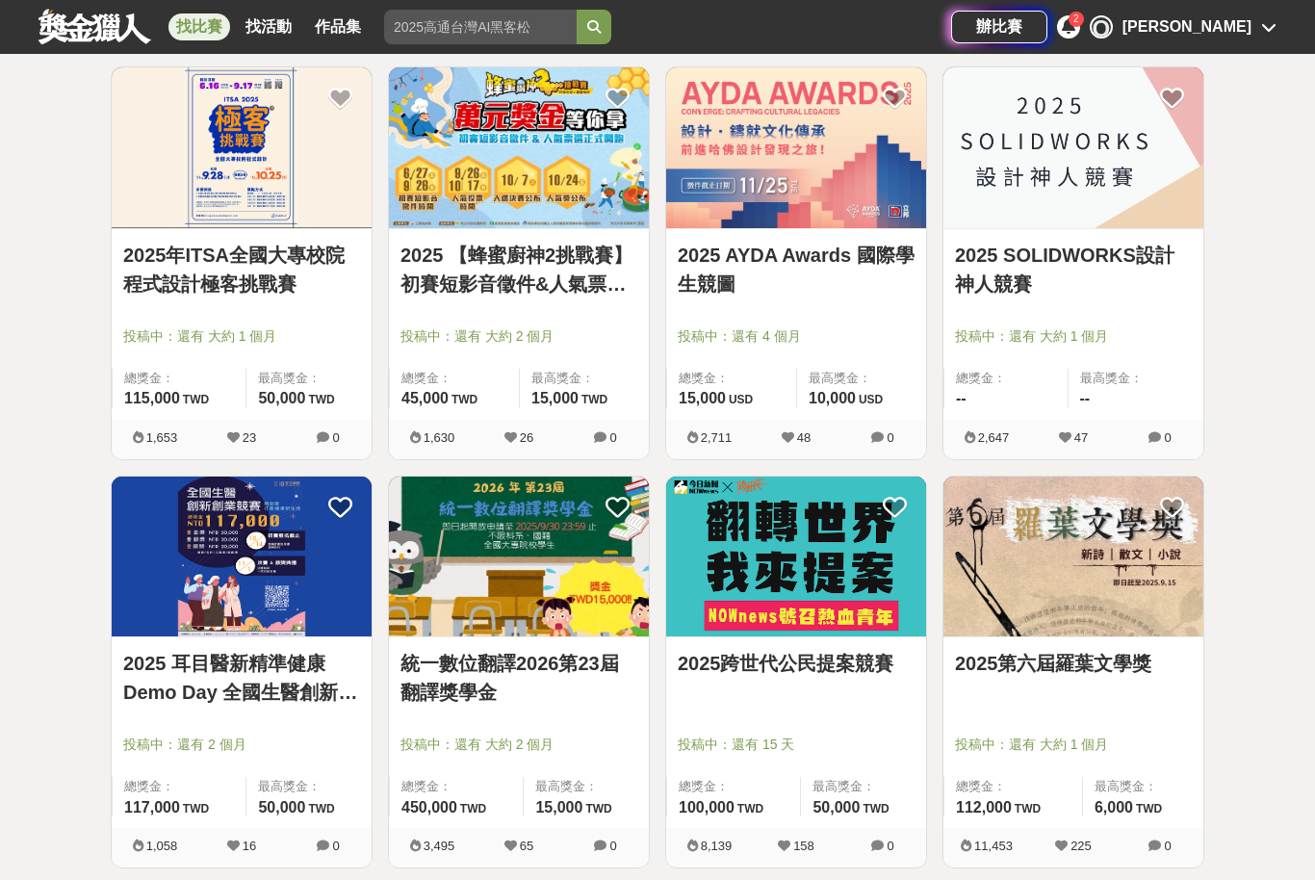
click at [606, 570] on img at bounding box center [519, 557] width 260 height 161
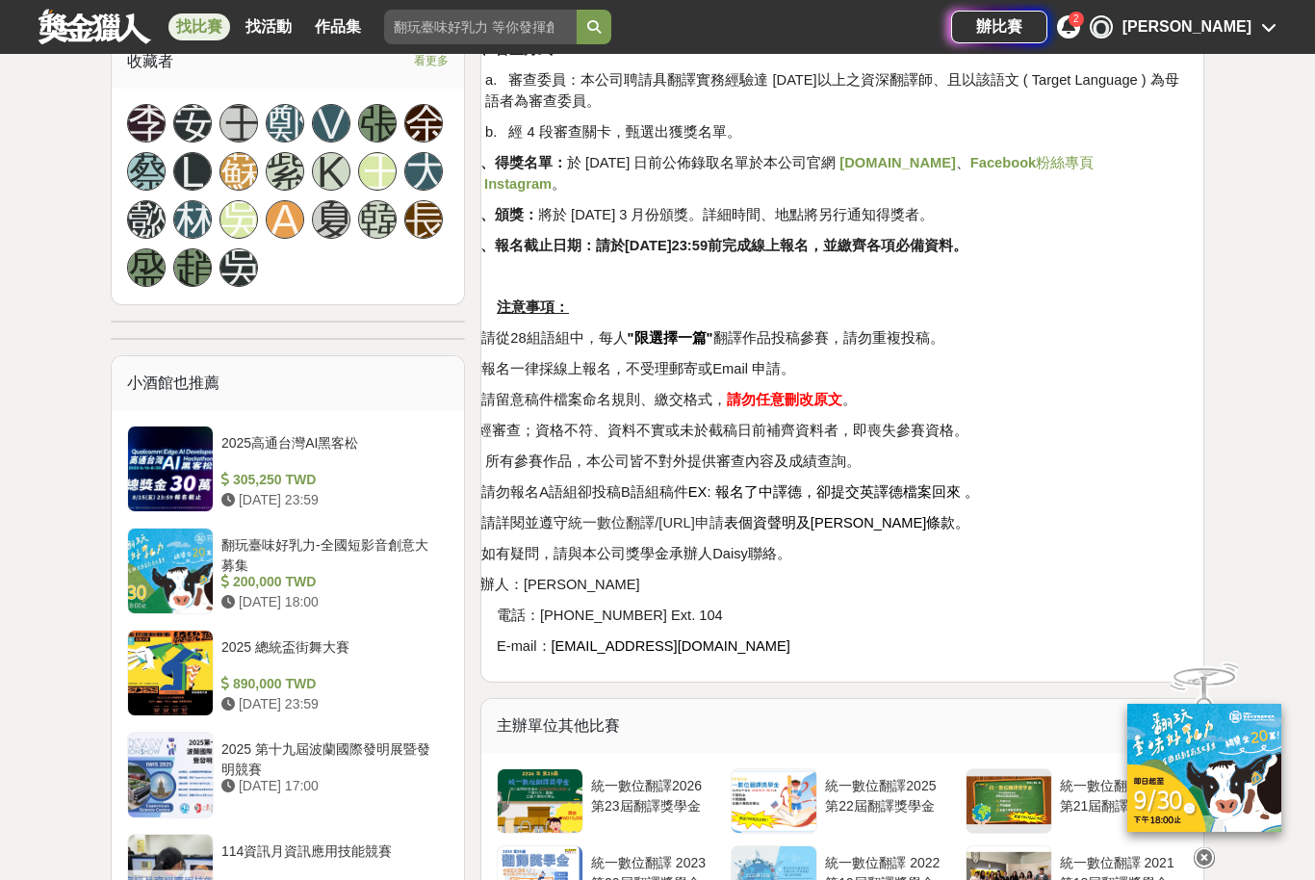
scroll to position [1368, 0]
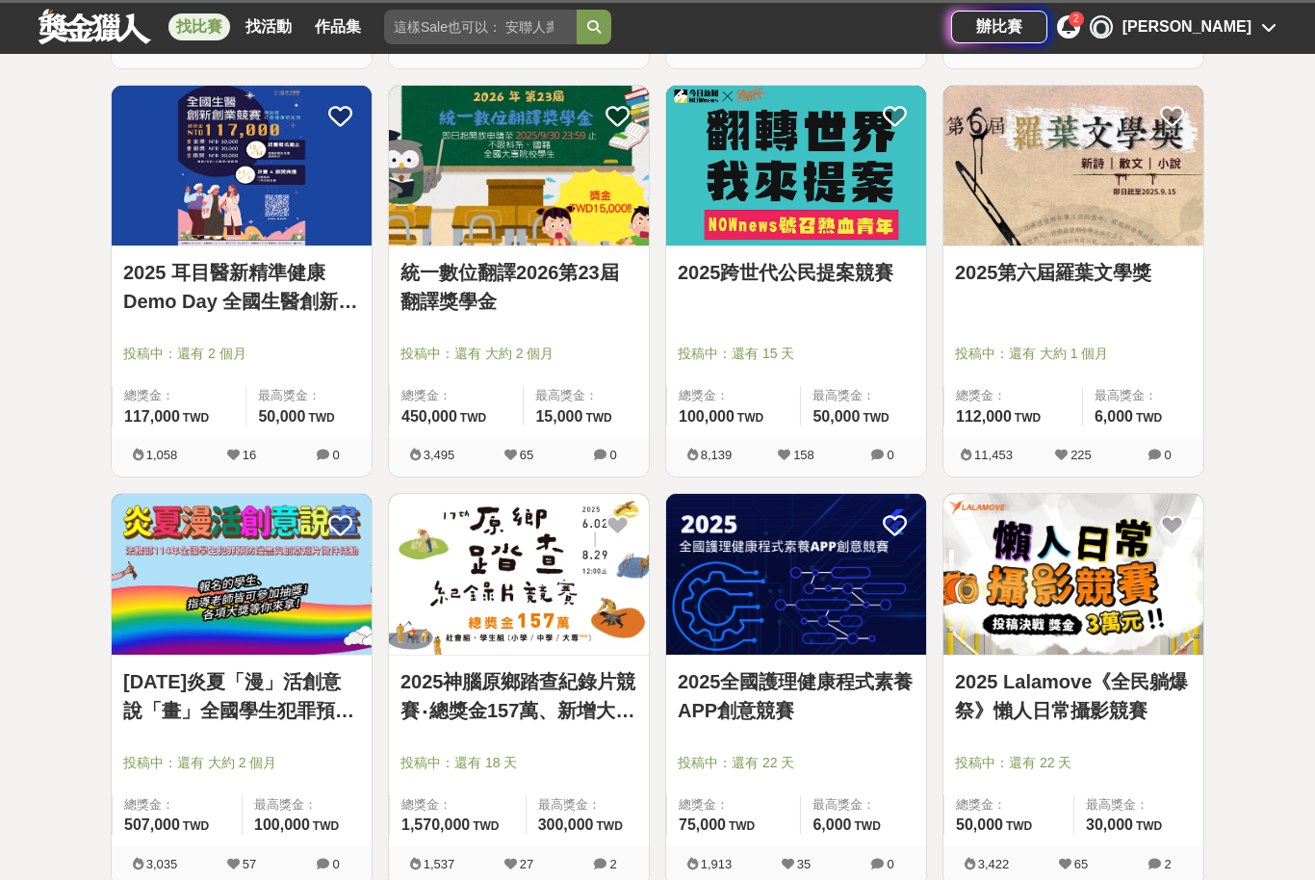
scroll to position [1974, 0]
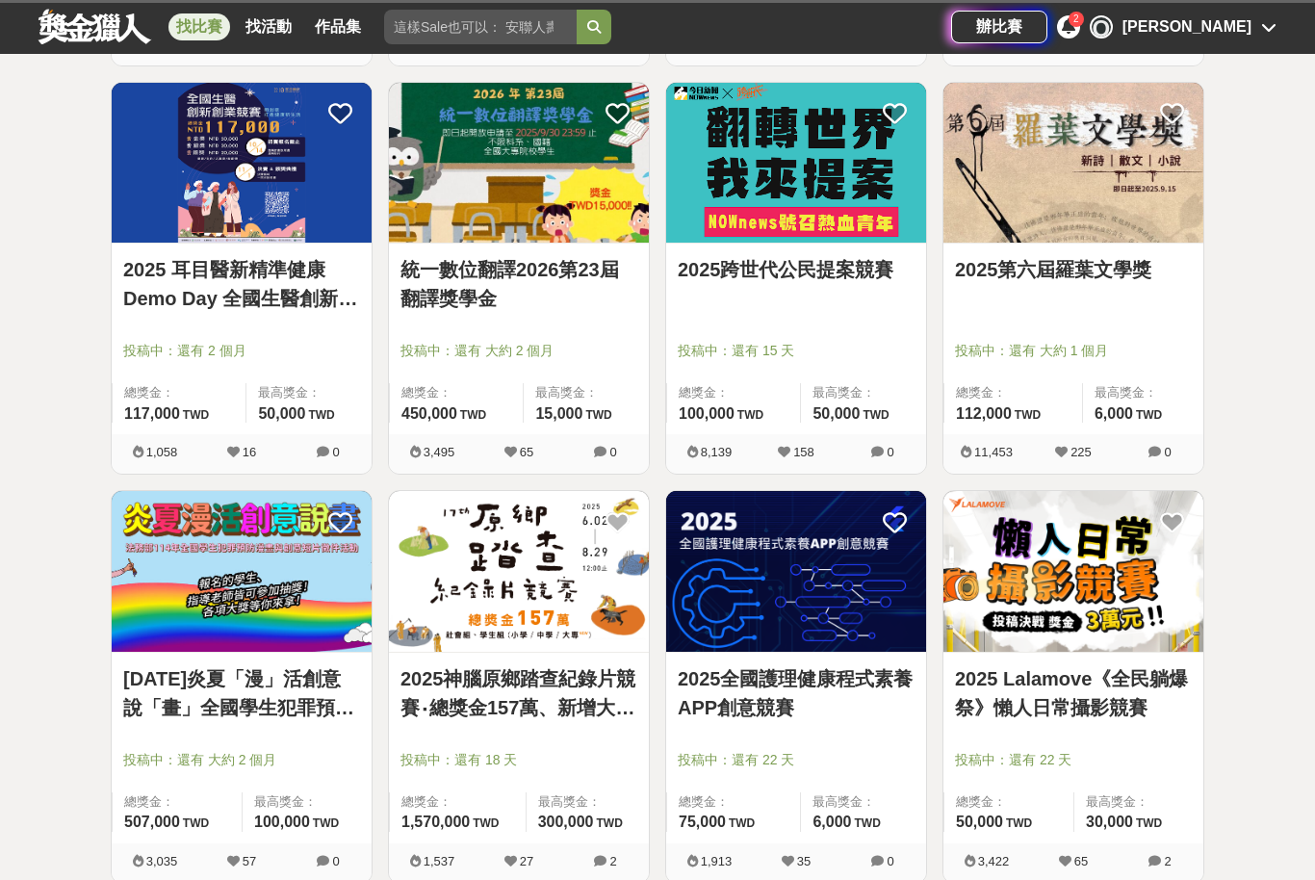
click at [1105, 341] on span "投稿中：還有 大約 1 個月" at bounding box center [1073, 351] width 237 height 20
click at [1073, 200] on img at bounding box center [1073, 163] width 260 height 161
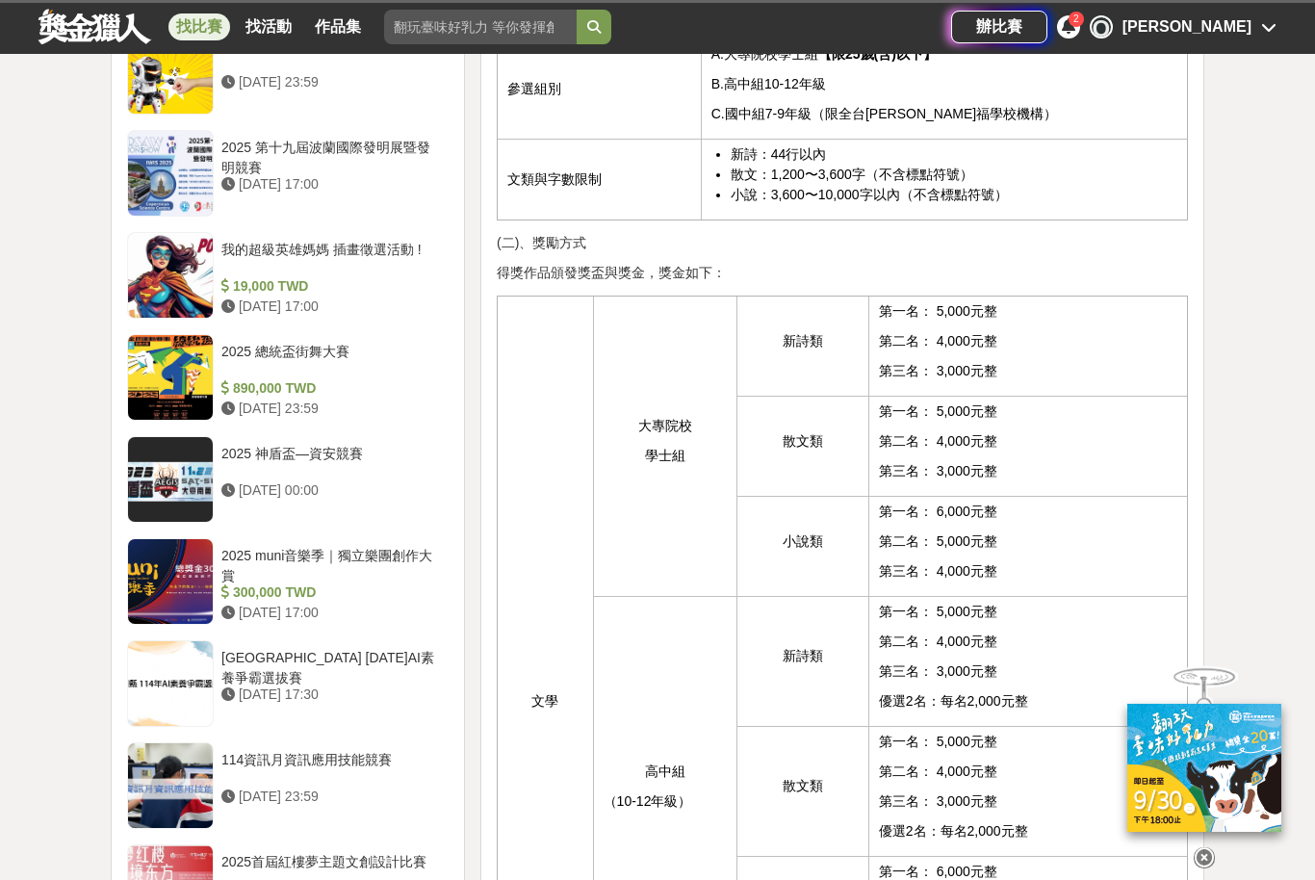
scroll to position [1790, 0]
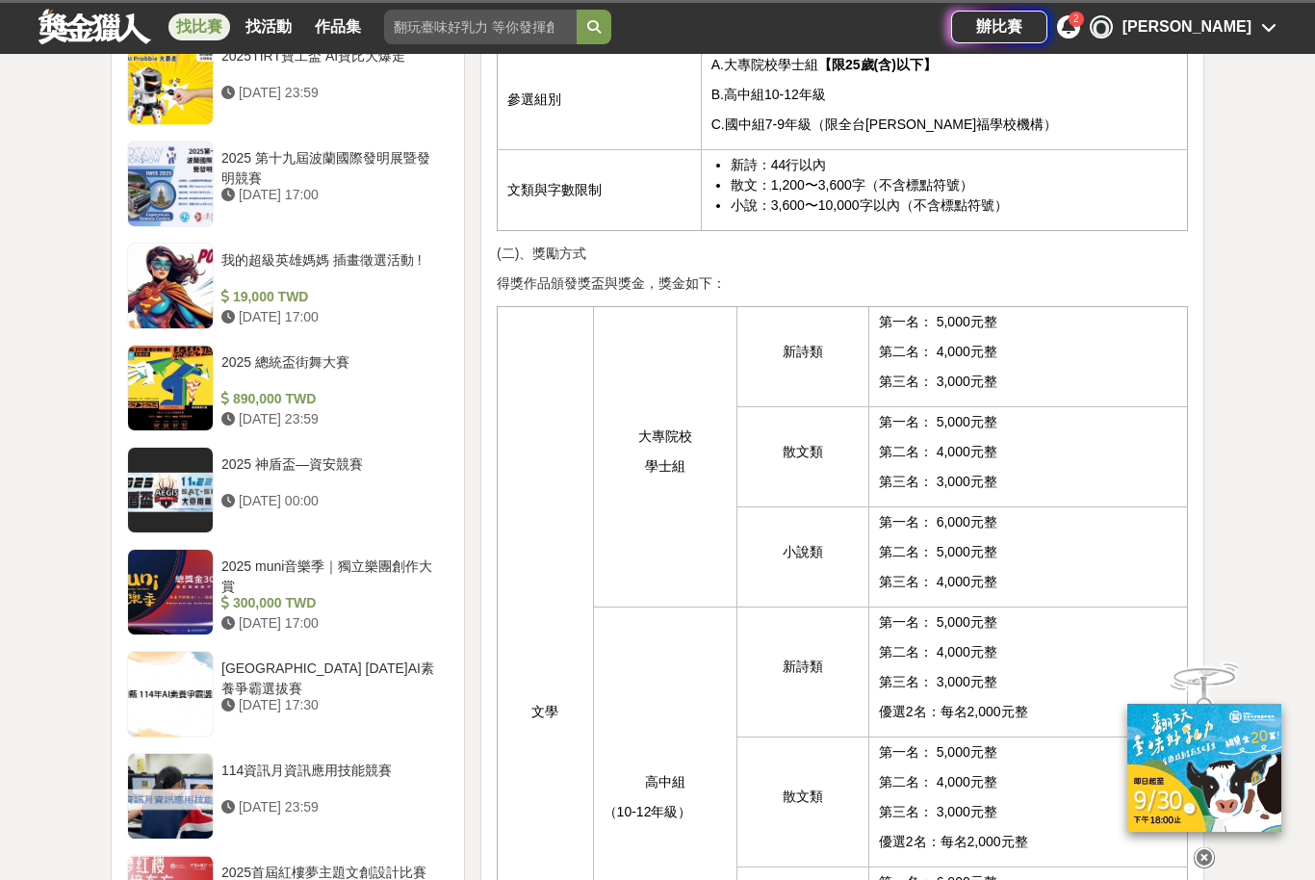
click at [38, 202] on div "大家都在看 2025高通台灣AI黑客松 [DATE] 23:59 [DATE]ICARE身心障礙與高齡者輔具產品通用設計競賽 [DATE] 00:00 故宮百…" at bounding box center [657, 506] width 1315 height 4402
click at [173, 259] on div at bounding box center [170, 286] width 85 height 85
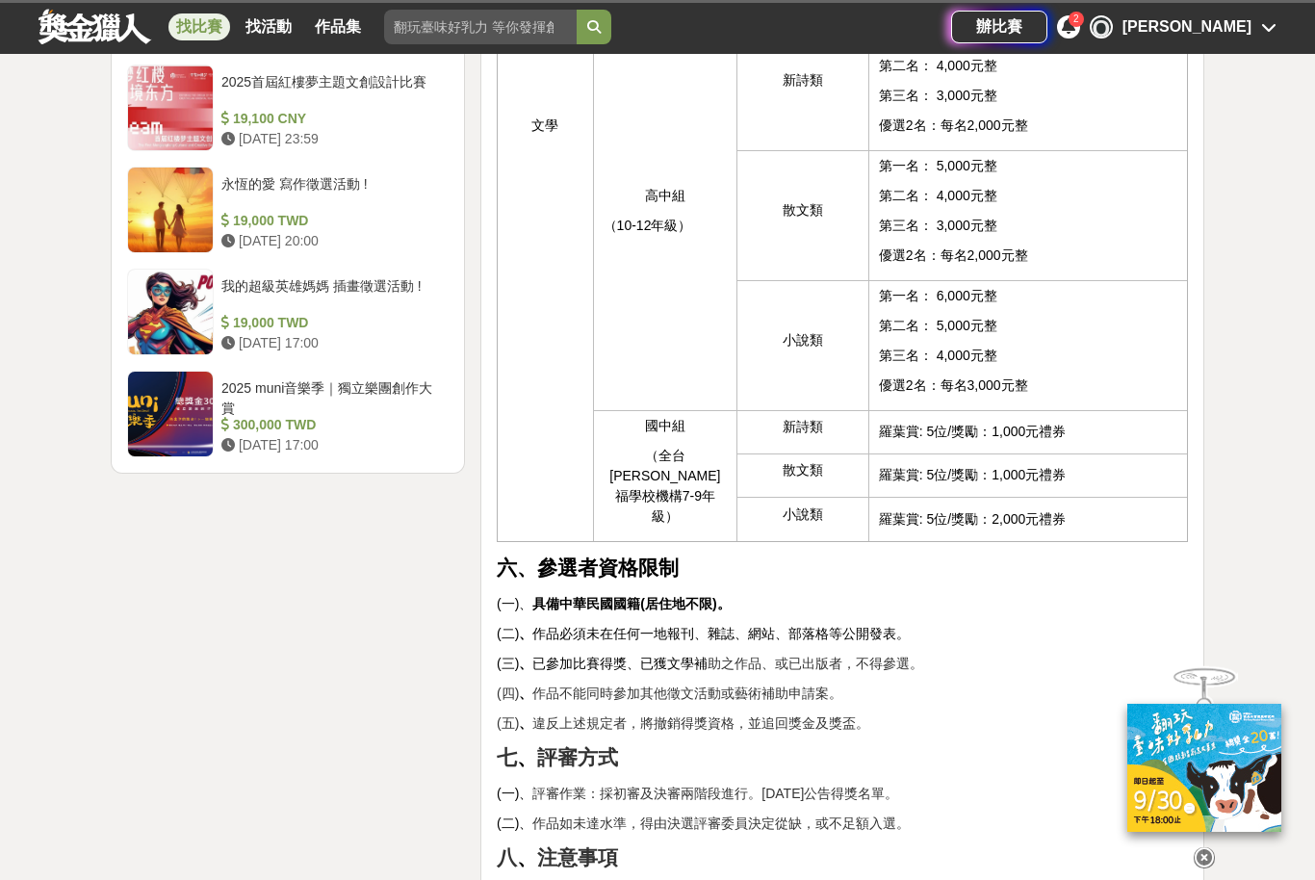
click at [181, 284] on div at bounding box center [170, 312] width 85 height 85
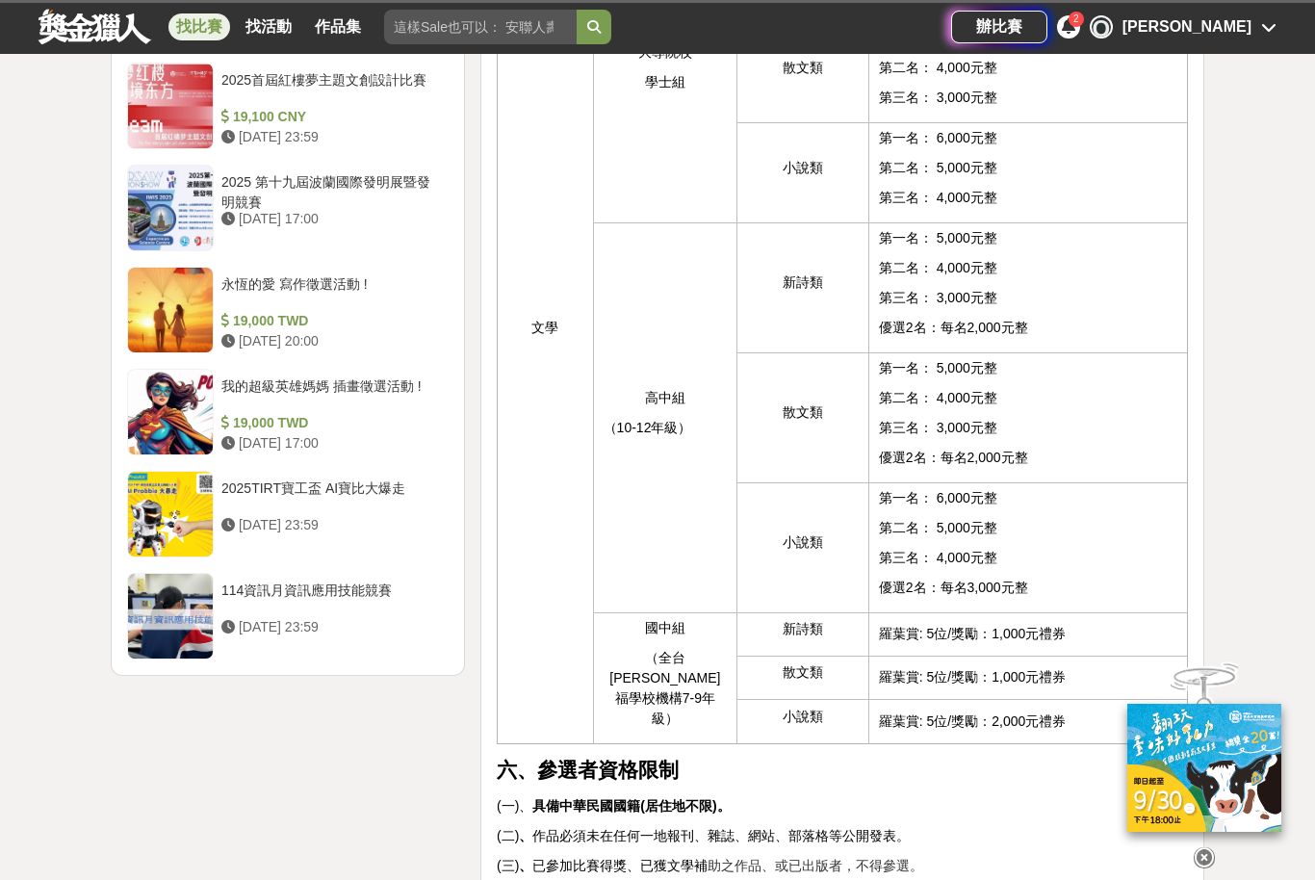
click at [308, 376] on div "我的超級英雄媽媽 插畫徵選活動 !" at bounding box center [330, 394] width 219 height 37
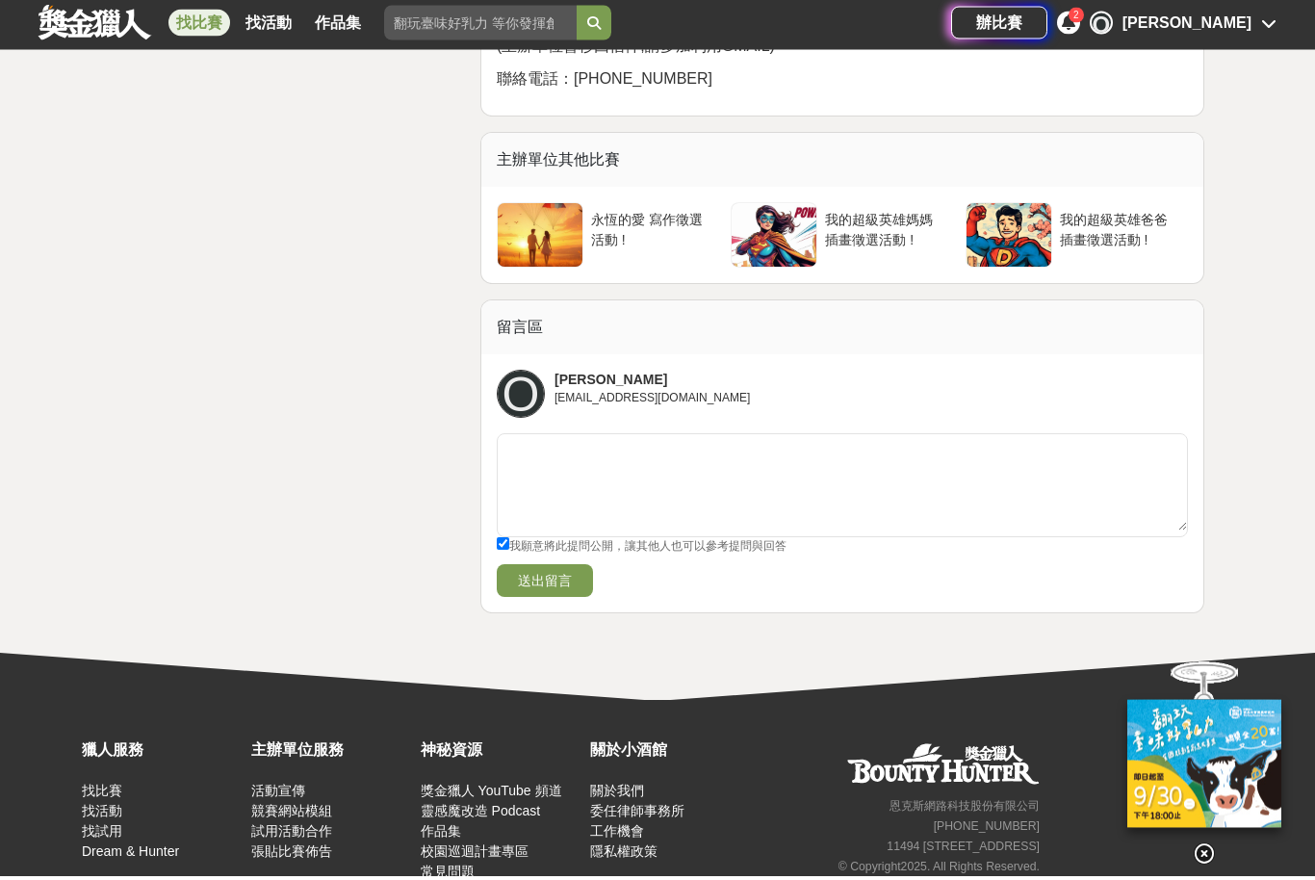
scroll to position [3748, 0]
